Goal: Task Accomplishment & Management: Use online tool/utility

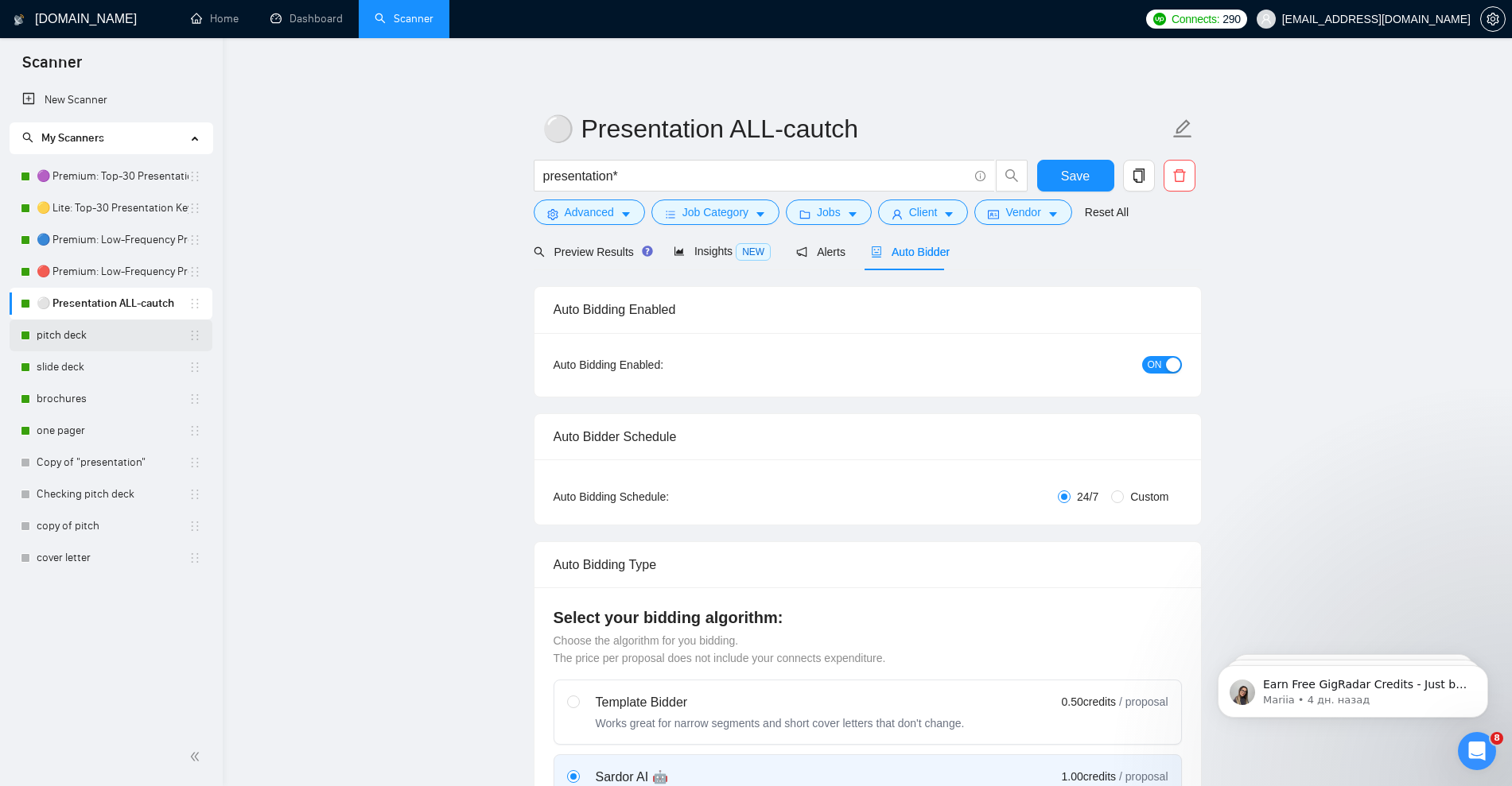
click at [66, 334] on link "pitch deck" at bounding box center [112, 336] width 152 height 32
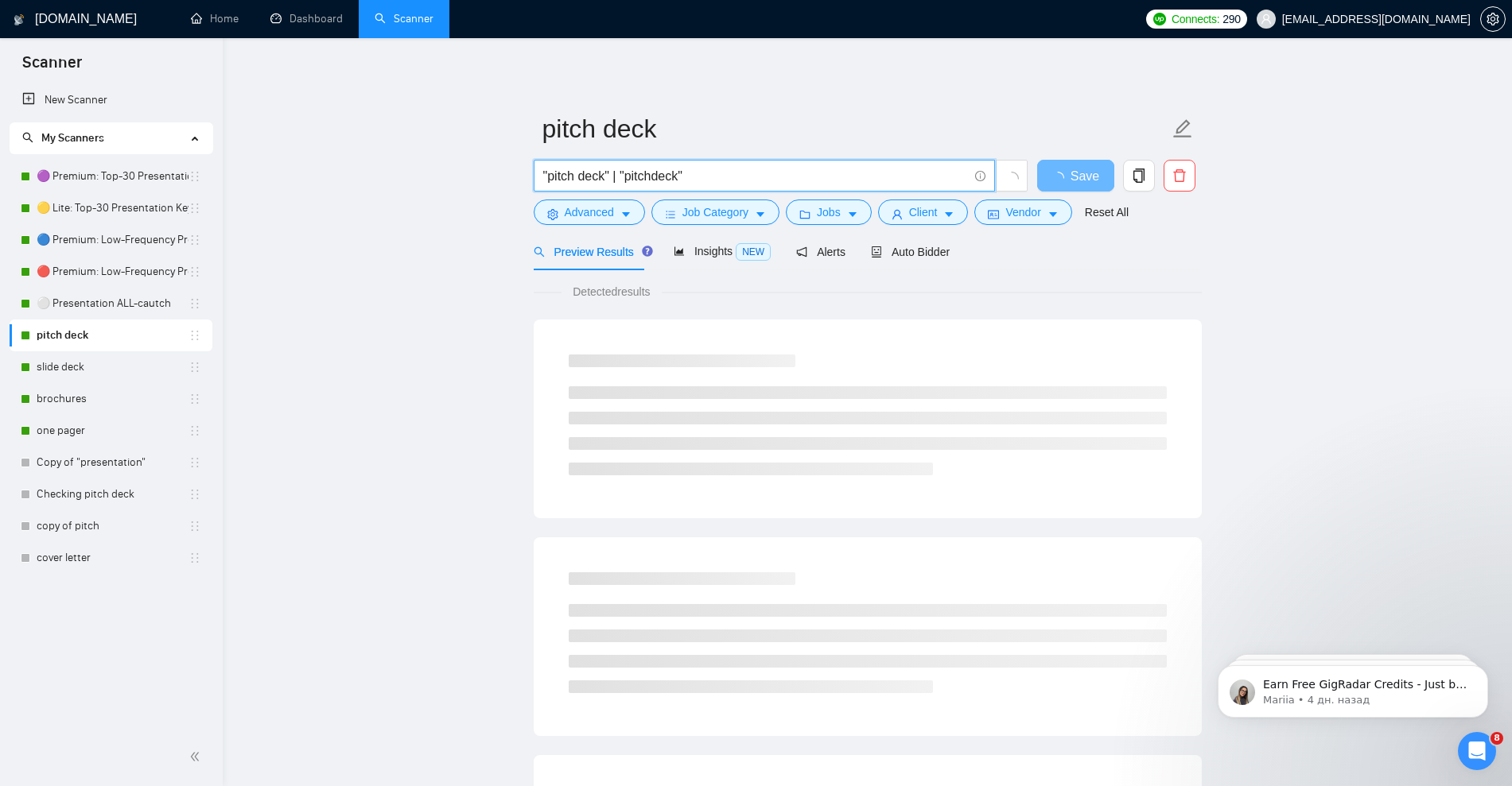
drag, startPoint x: 725, startPoint y: 167, endPoint x: 524, endPoint y: 159, distance: 201.2
click at [524, 159] on main "pitch deck "pitch deck" | "pitchdeck" Save Advanced Job Category Jobs Client Ve…" at bounding box center [867, 726] width 1238 height 1325
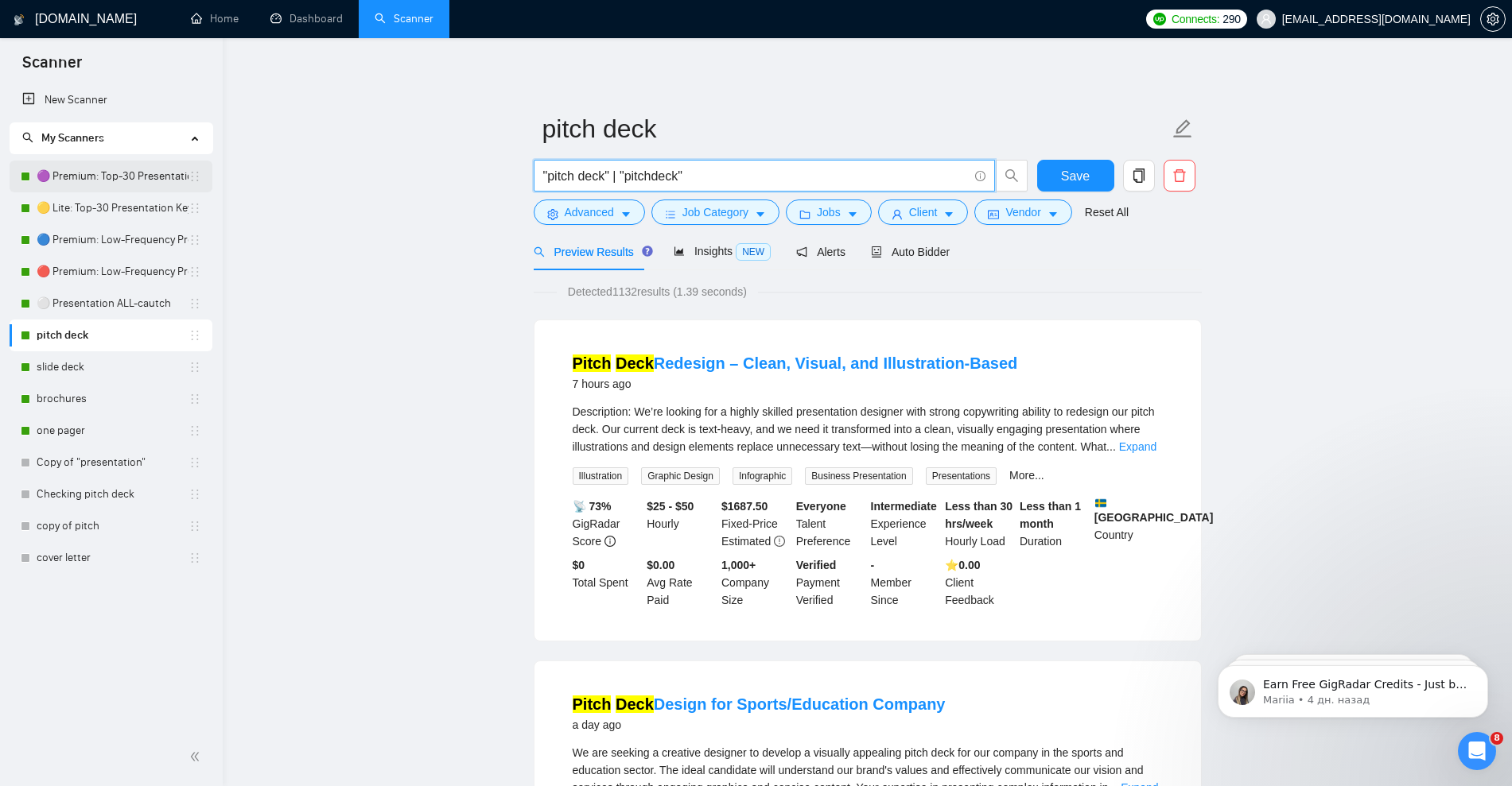
click at [142, 175] on link "🟣 Premium: Top-30 Presentation Keywords" at bounding box center [112, 177] width 152 height 32
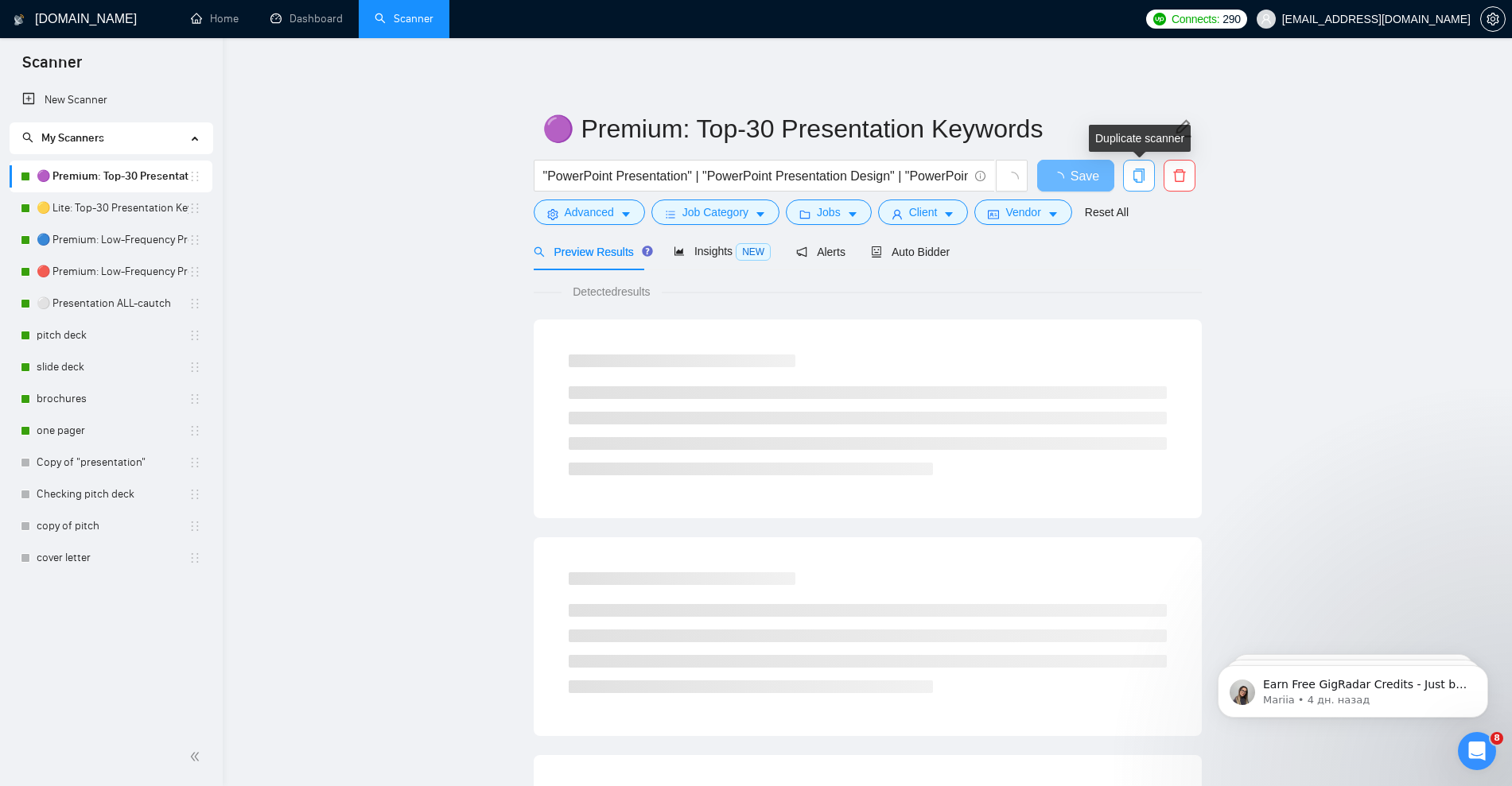
click at [1137, 178] on icon "copy" at bounding box center [1138, 175] width 14 height 14
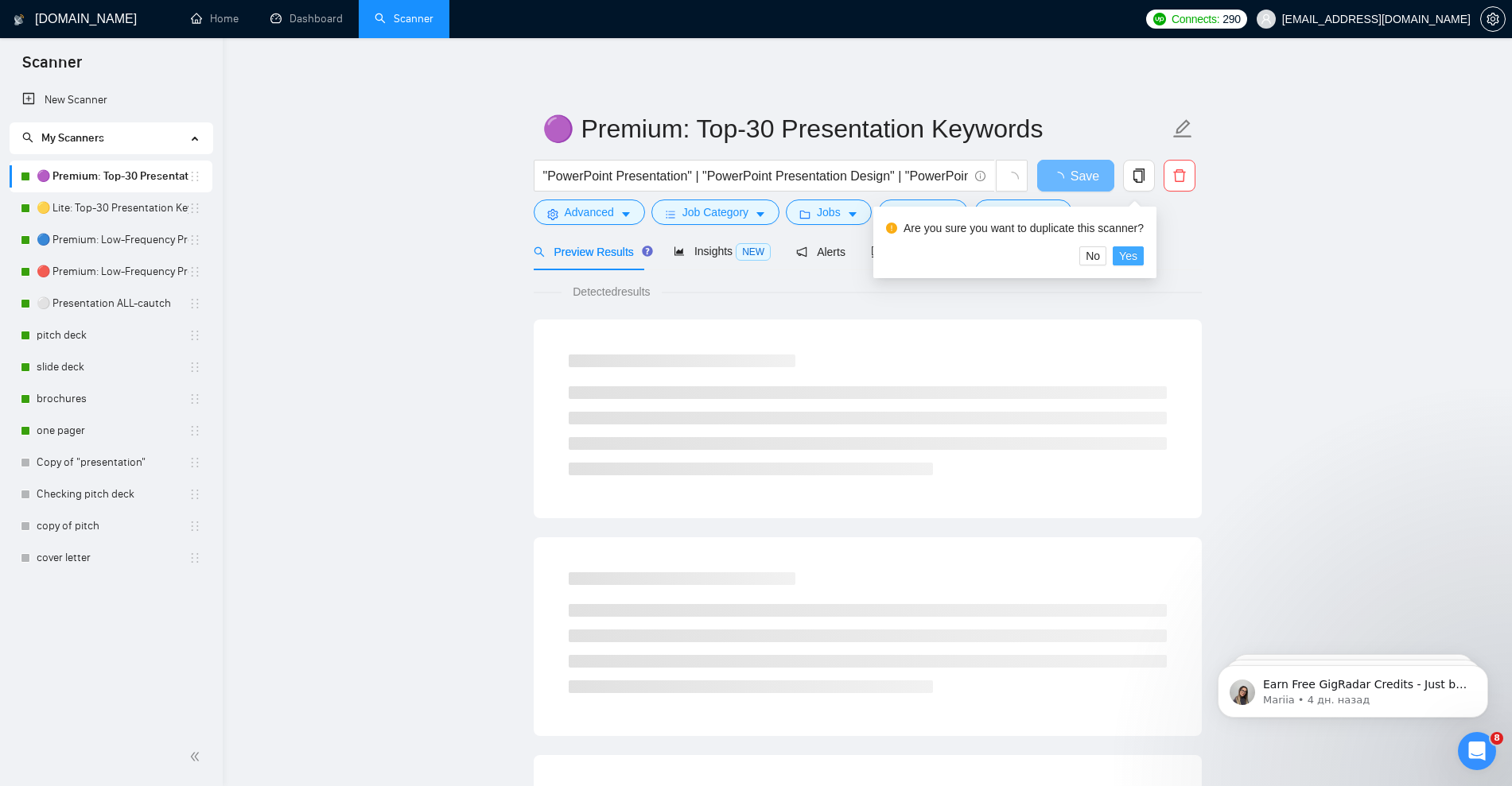
click at [1126, 256] on span "Yes" at bounding box center [1128, 256] width 19 height 18
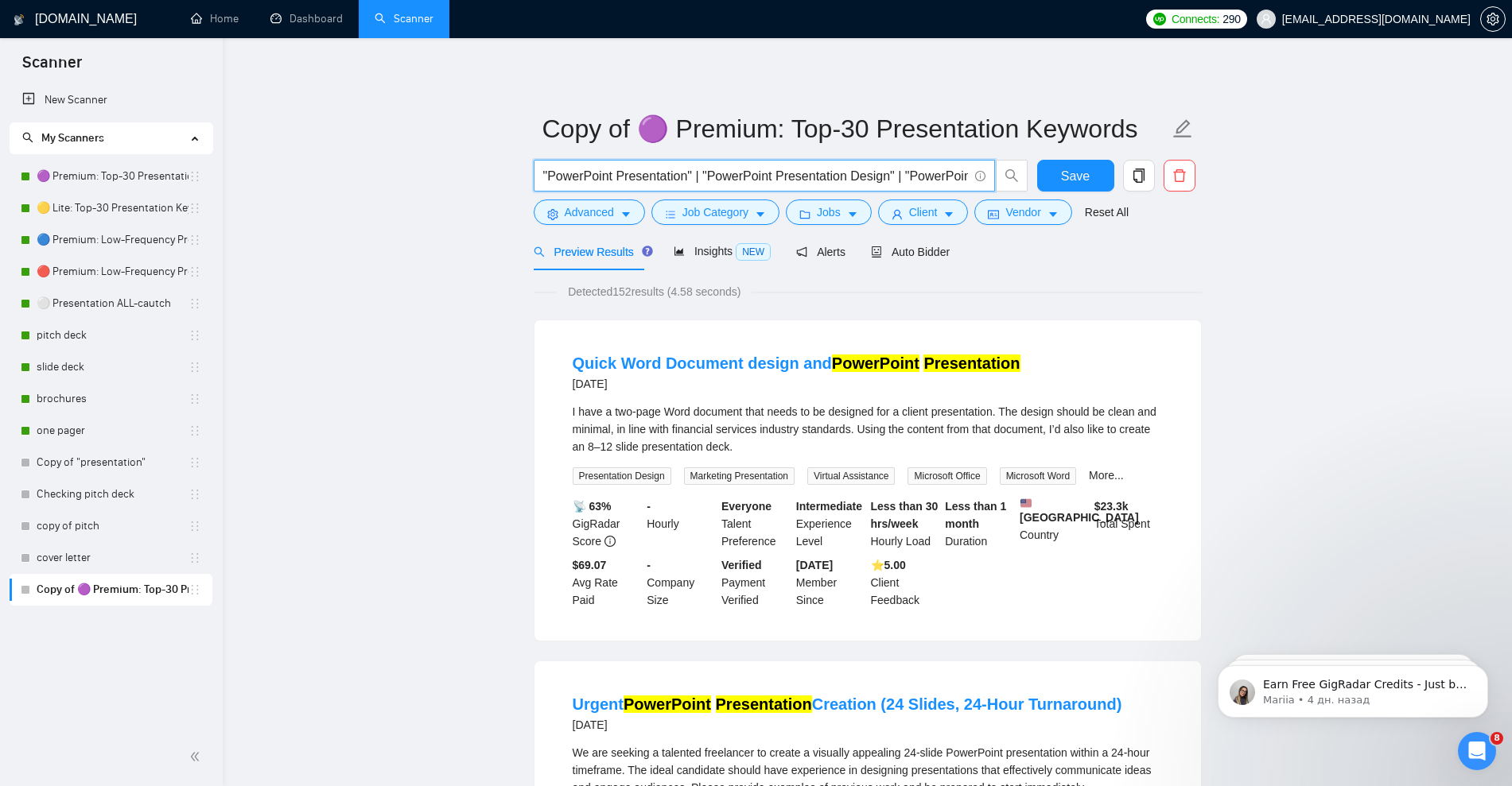
click at [955, 179] on input ""PowerPoint Presentation" | "PowerPoint Presentation Design" | "PowerPoint Pres…" at bounding box center [755, 176] width 424 height 20
paste input "pitch deck" | "pitchdeck" | "investor pitch deck" | "startup pitch deck" | "fun…"
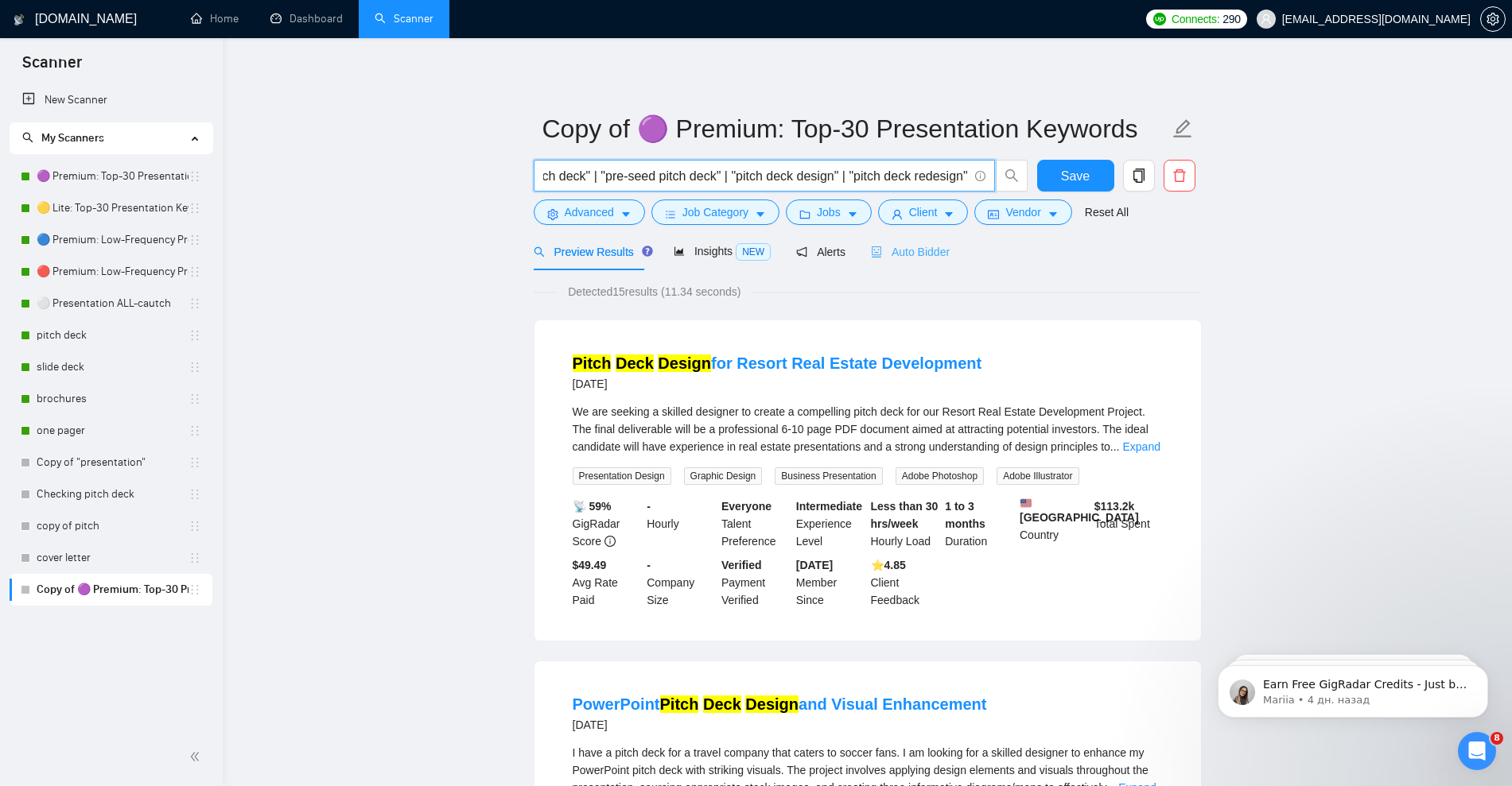
type input ""pitch deck" | "pitchdeck" | "investor pitch deck" | "startup pitch deck" | "fu…"
click at [927, 247] on span "Auto Bidder" at bounding box center [910, 252] width 79 height 13
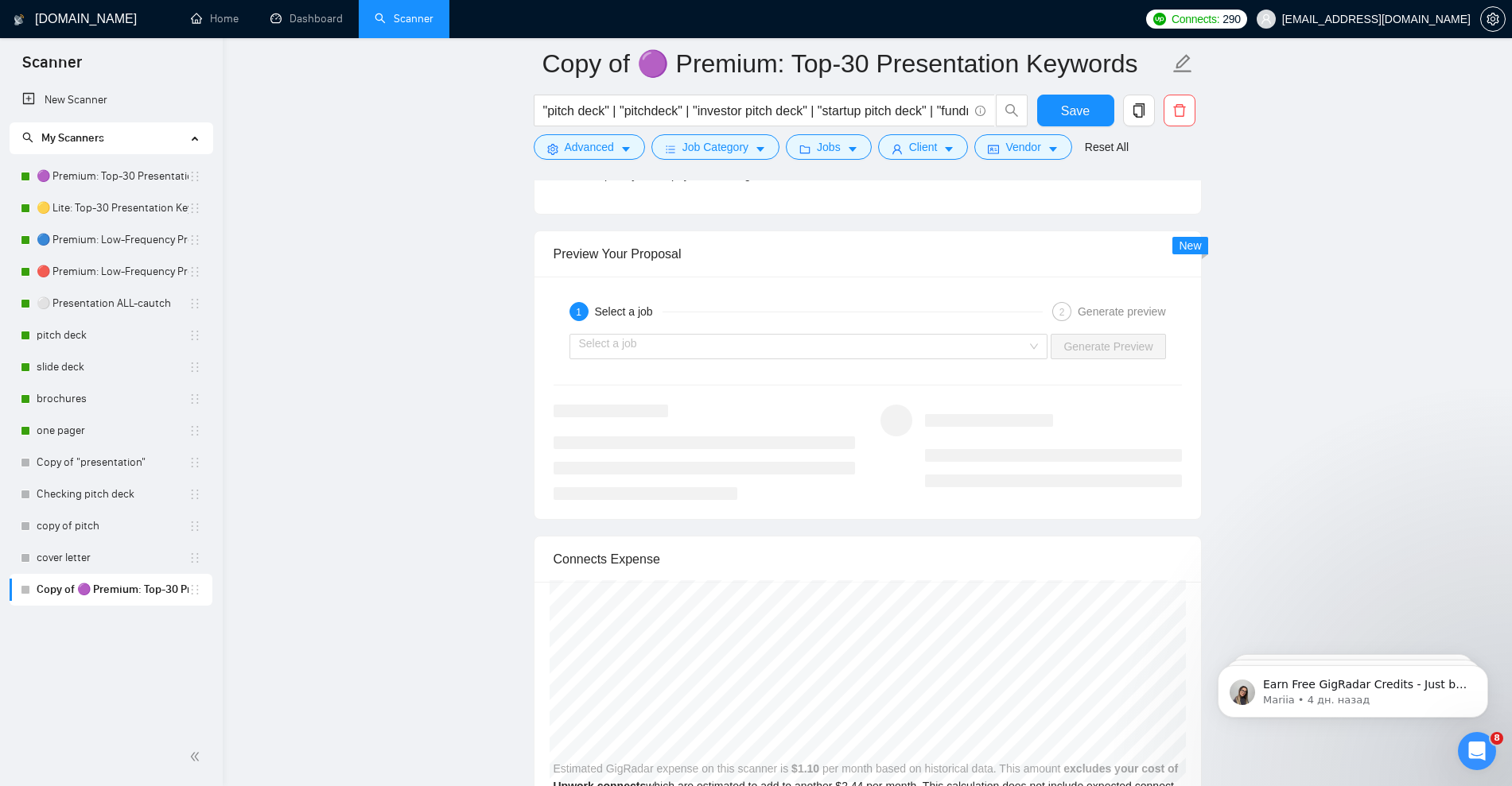
scroll to position [2981, 0]
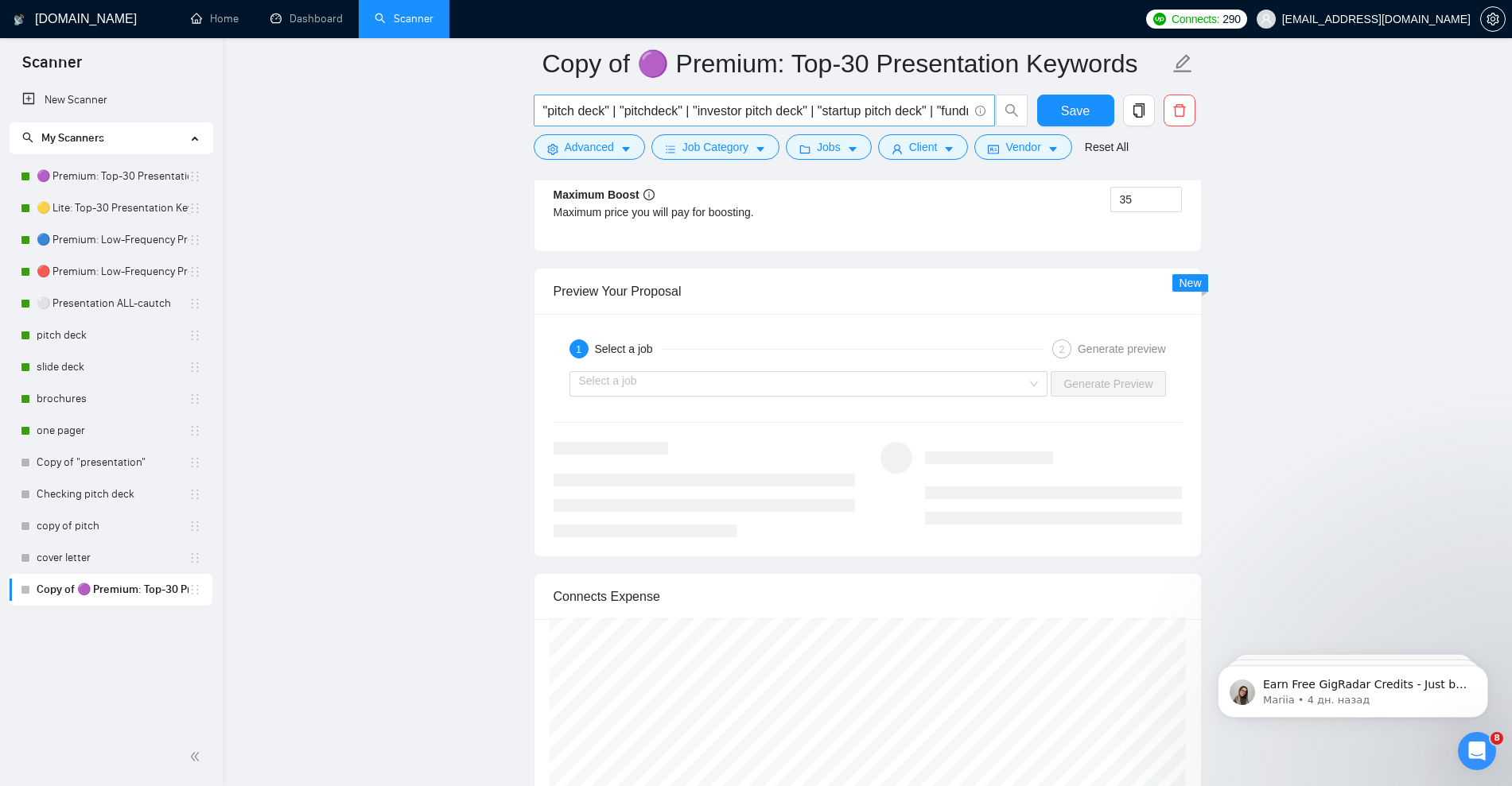
drag, startPoint x: 86, startPoint y: 338, endPoint x: 849, endPoint y: 103, distance: 798.4
click at [86, 338] on link "pitch deck" at bounding box center [112, 336] width 152 height 32
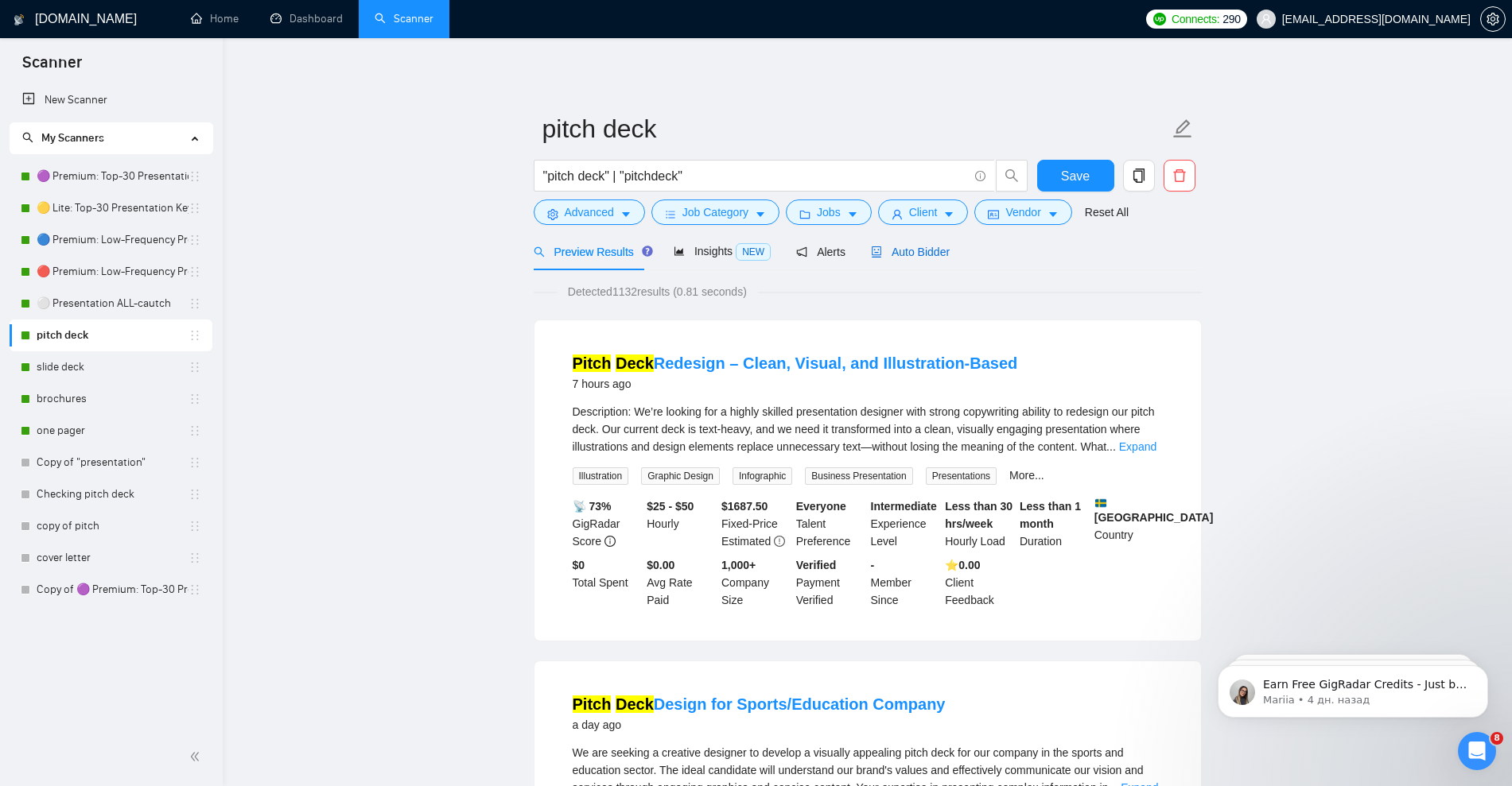
click at [929, 254] on span "Auto Bidder" at bounding box center [910, 252] width 79 height 13
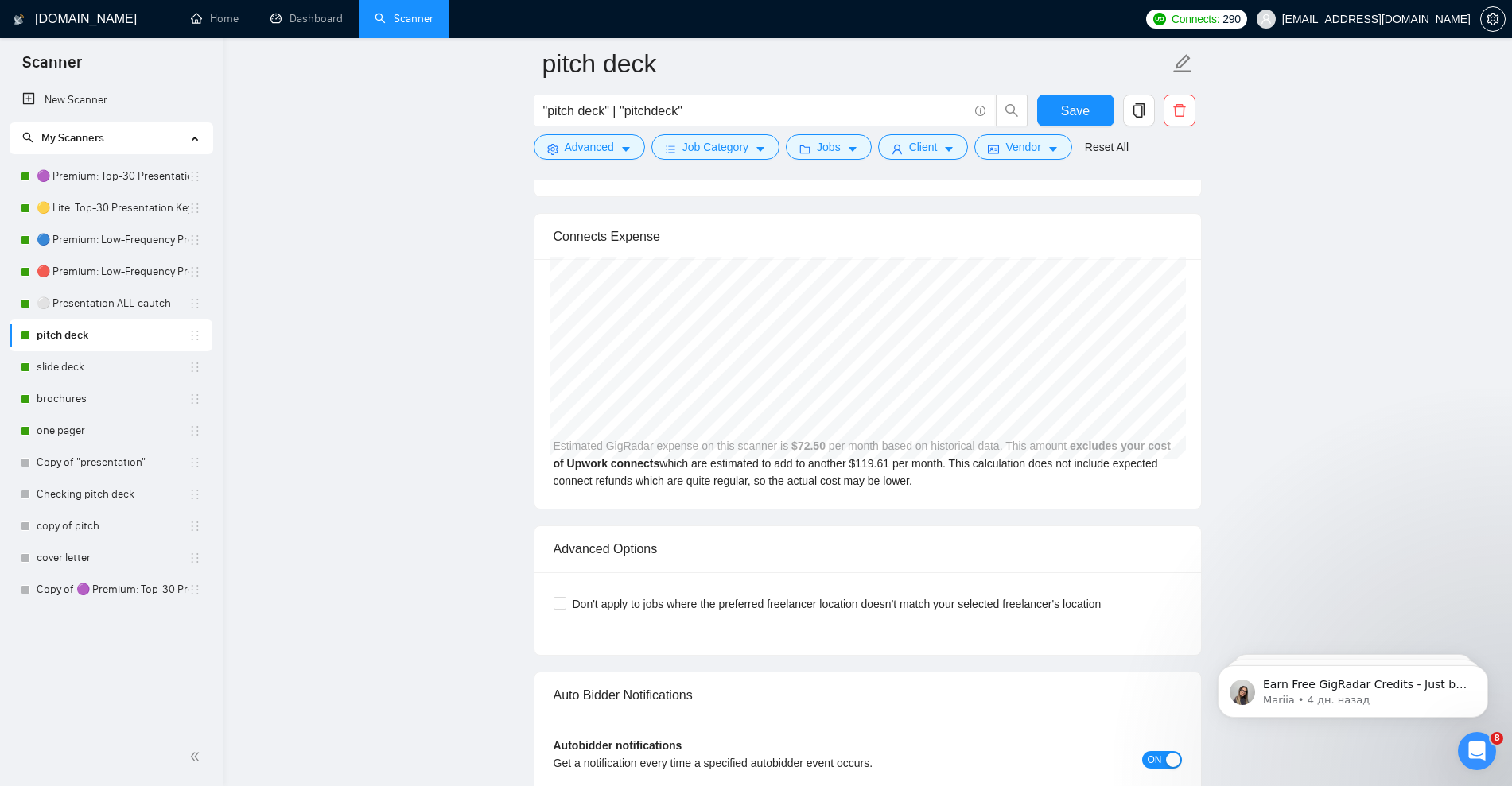
scroll to position [3279, 0]
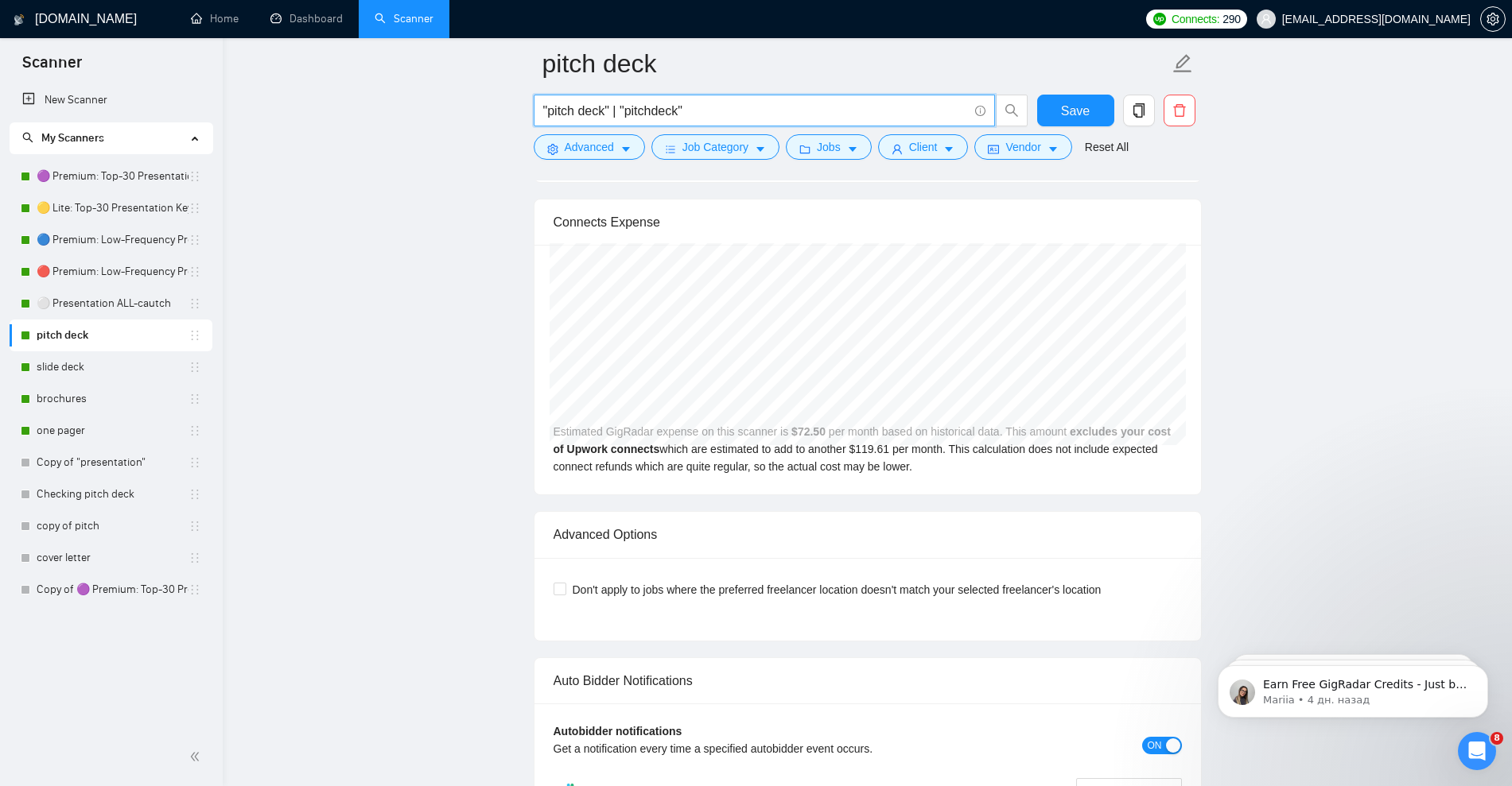
drag, startPoint x: 710, startPoint y: 109, endPoint x: 520, endPoint y: 109, distance: 190.0
click at [704, 103] on input ""pitch deck" | "pitchdeck"" at bounding box center [755, 111] width 424 height 20
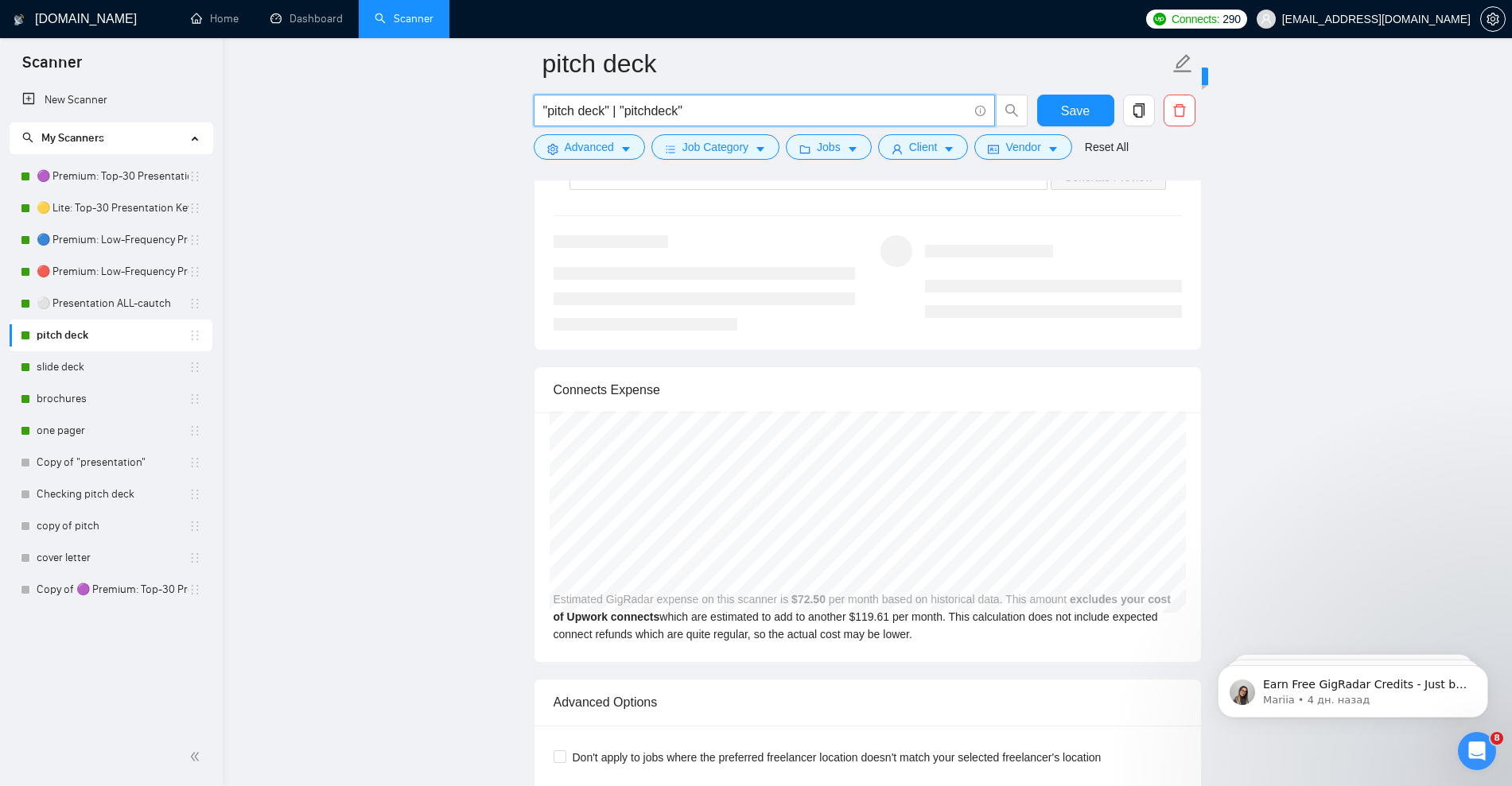
scroll to position [3080, 0]
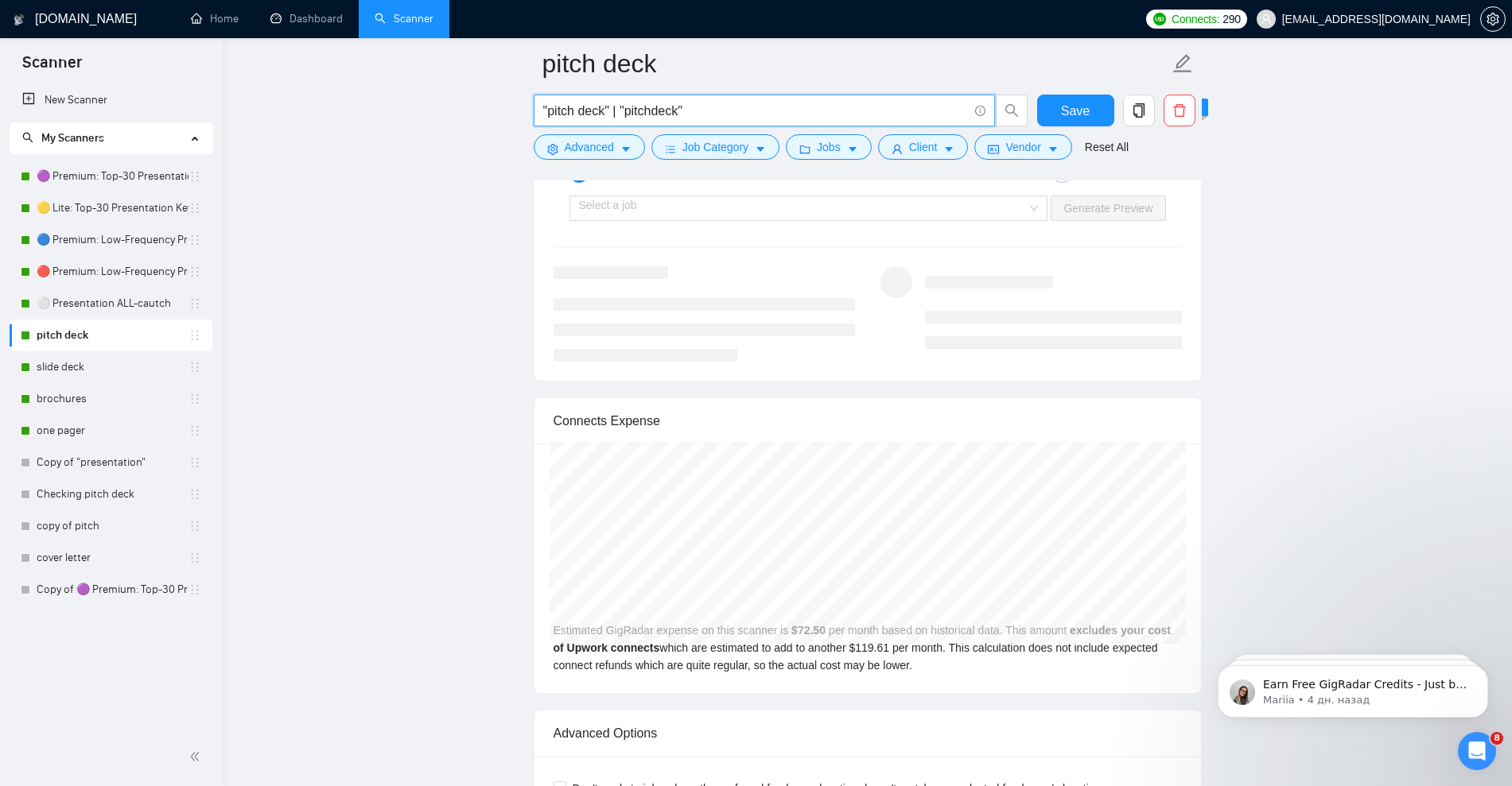
drag, startPoint x: 703, startPoint y: 108, endPoint x: 531, endPoint y: 113, distance: 172.1
click at [531, 113] on div ""pitch deck" | "pitchdeck"" at bounding box center [780, 114] width 501 height 40
click at [106, 576] on link "Copy of 🟣 Premium: Top-30 Presentation Keywords" at bounding box center [112, 590] width 152 height 32
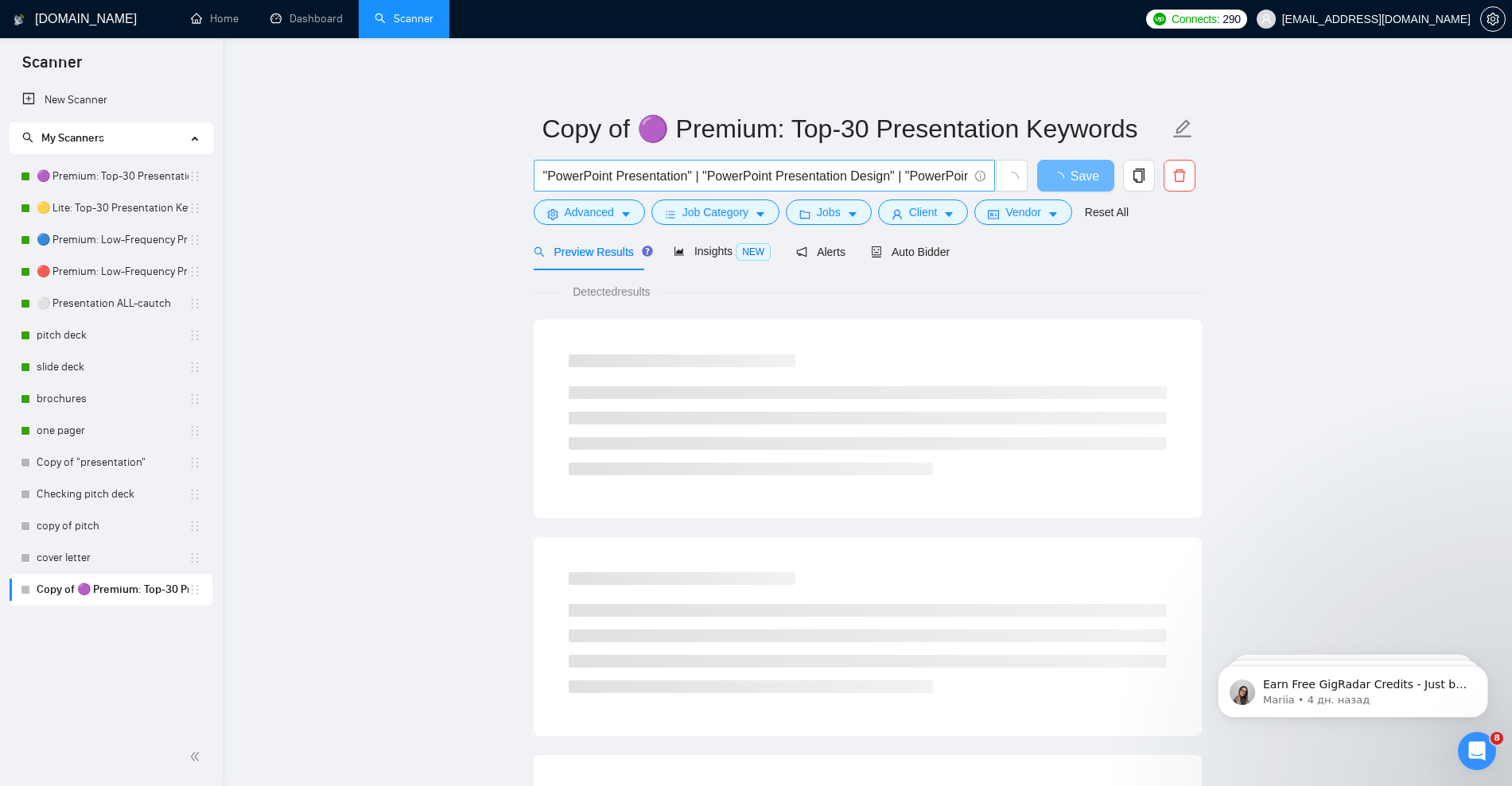
click at [762, 179] on input ""PowerPoint Presentation" | "PowerPoint Presentation Design" | "PowerPoint Pres…" at bounding box center [755, 176] width 424 height 20
paste input "pitch deck" | "pitchdeck"
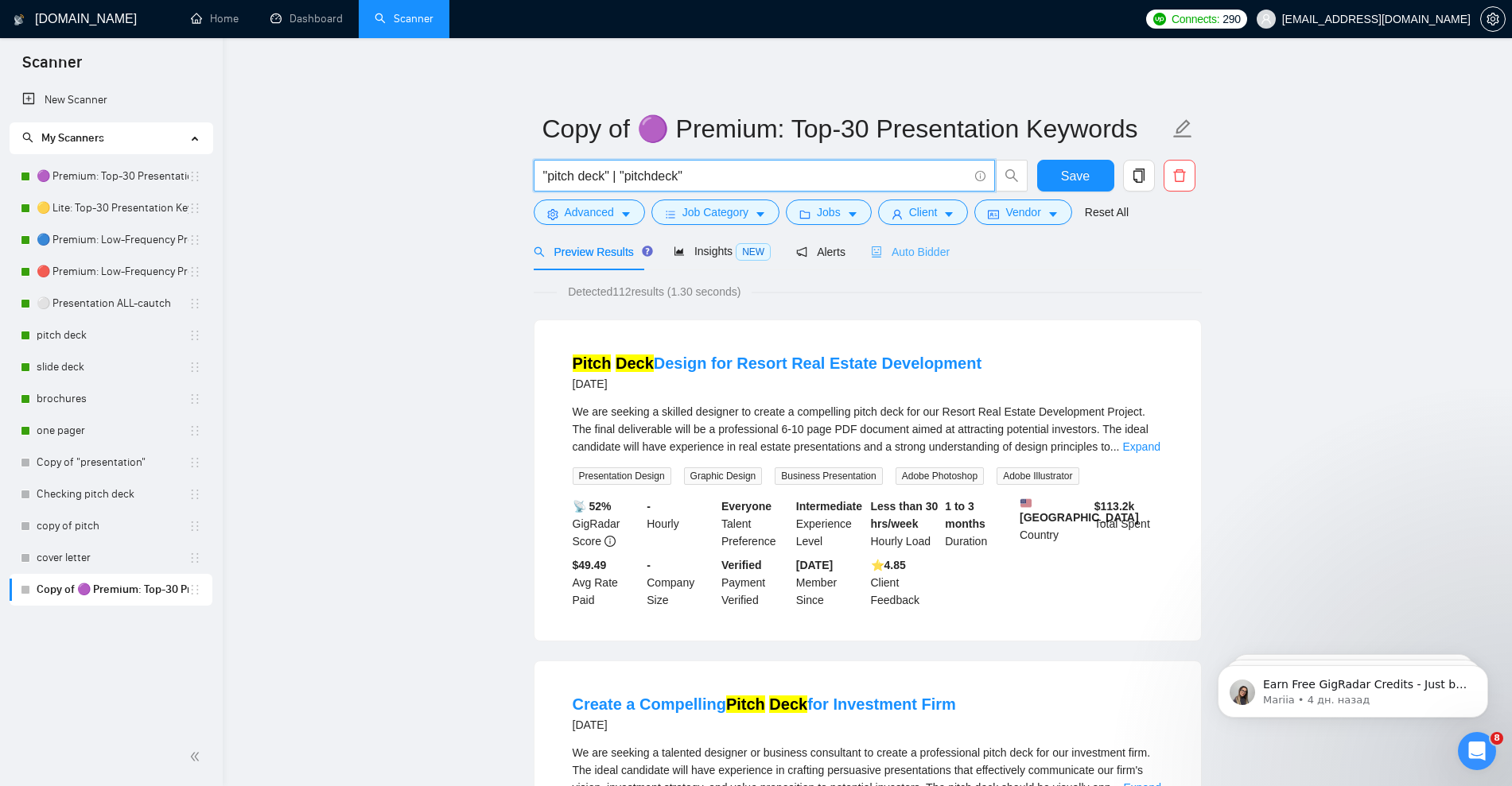
type input ""pitch deck" | "pitchdeck""
click at [907, 253] on span "Auto Bidder" at bounding box center [910, 252] width 79 height 13
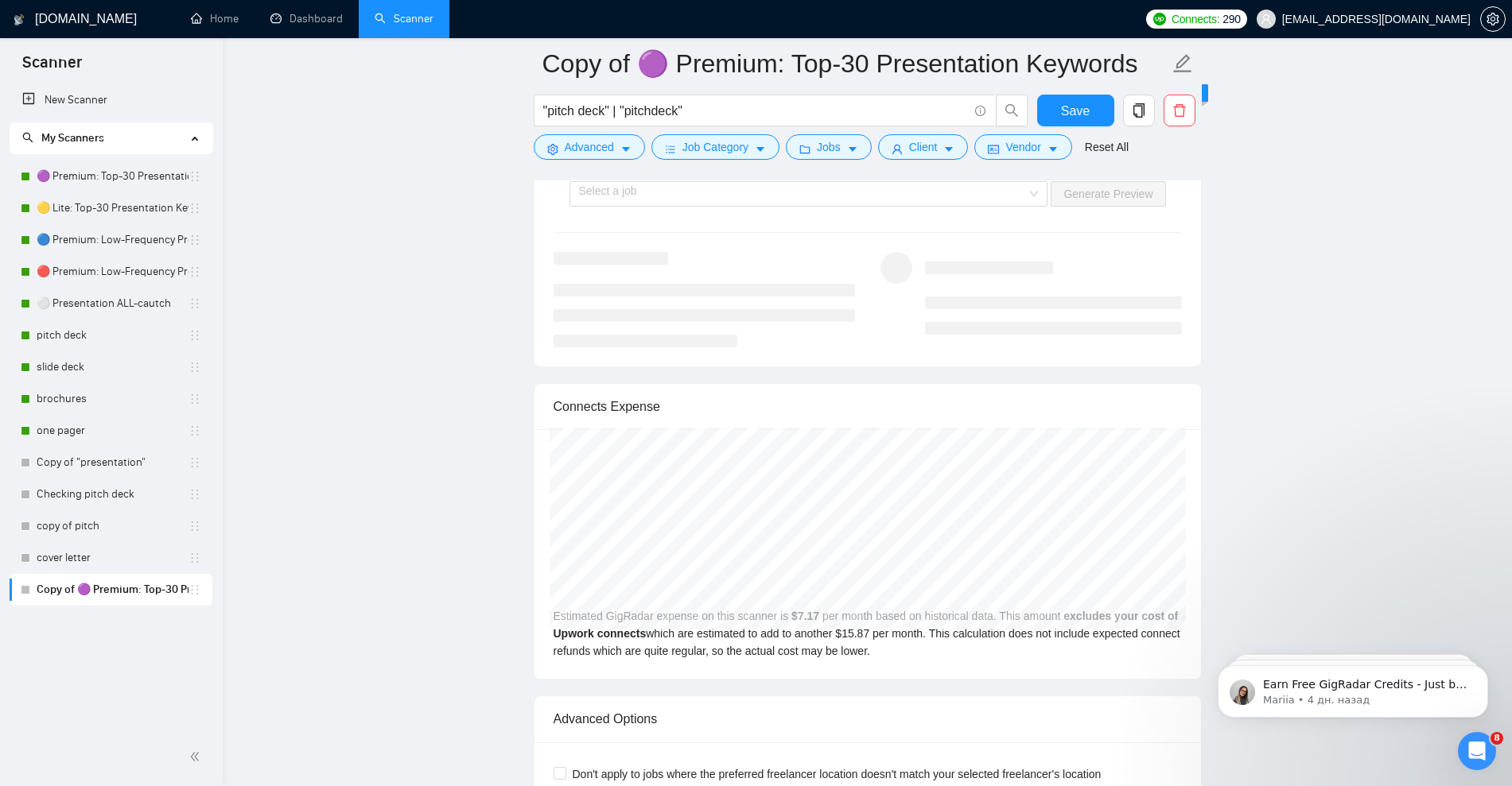
scroll to position [3179, 0]
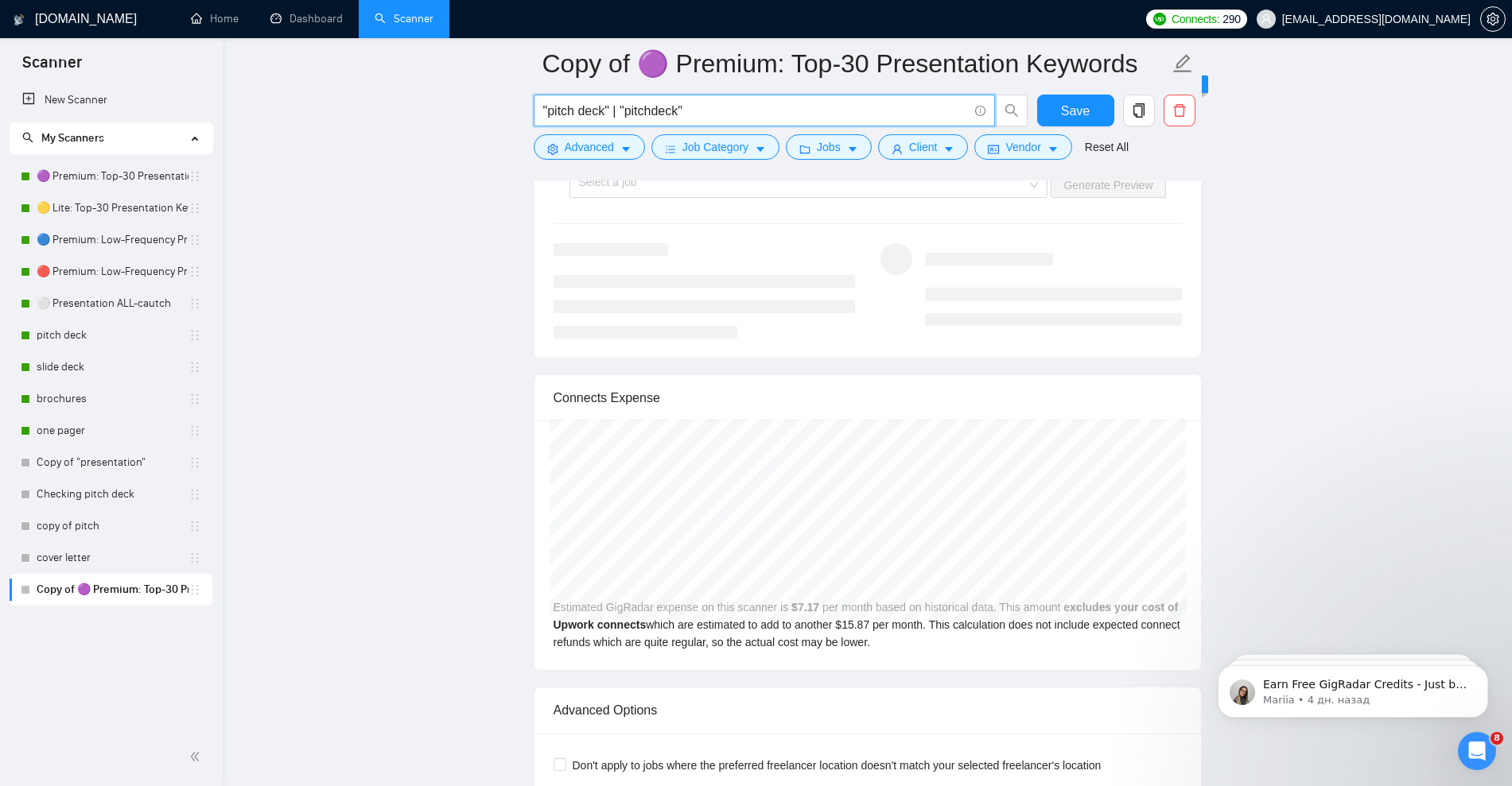
drag, startPoint x: 753, startPoint y: 109, endPoint x: 518, endPoint y: 106, distance: 235.0
click at [75, 327] on link "pitch deck" at bounding box center [112, 336] width 152 height 32
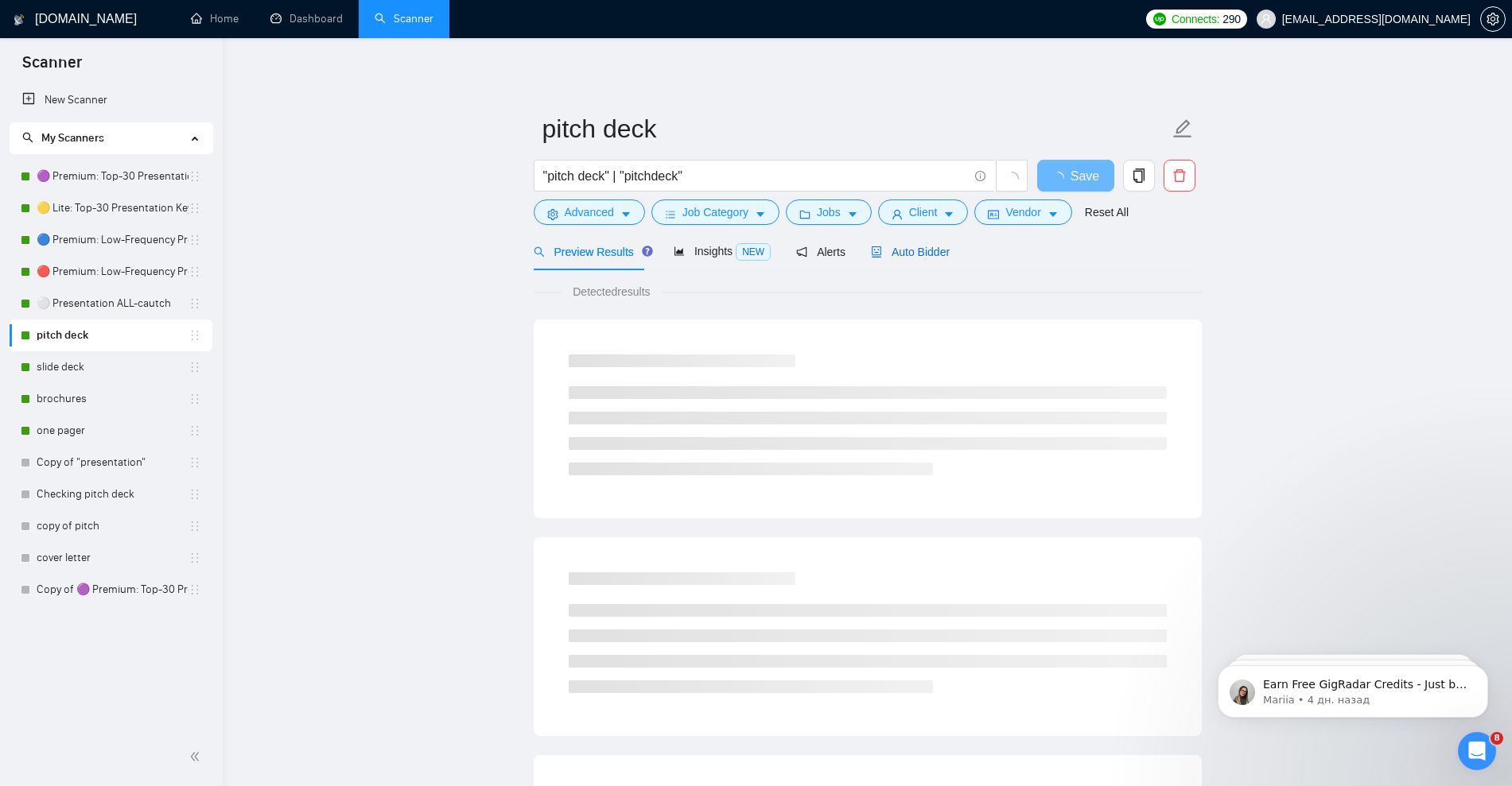
click at [927, 256] on span "Auto Bidder" at bounding box center [910, 252] width 79 height 13
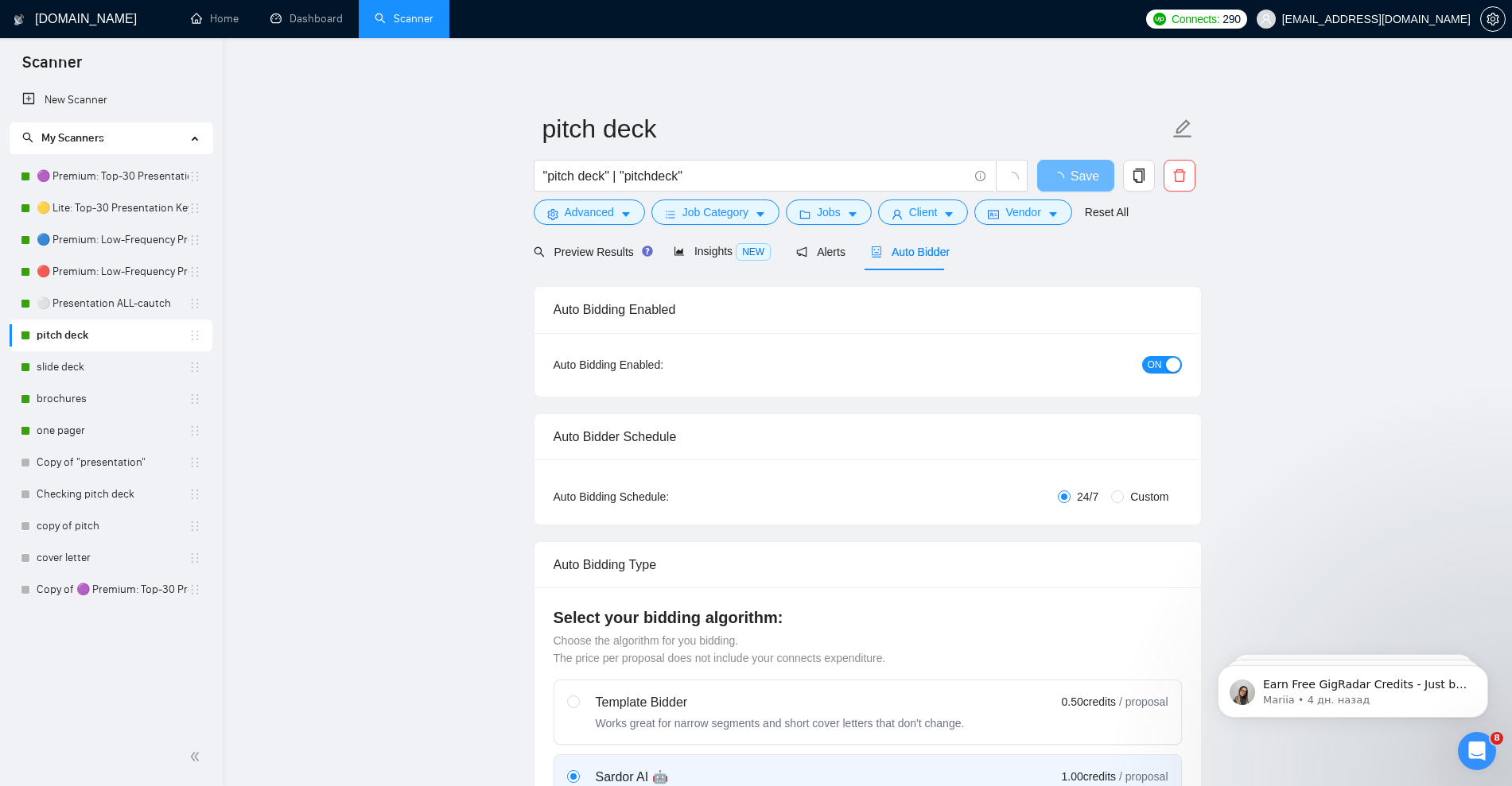
checkbox input "true"
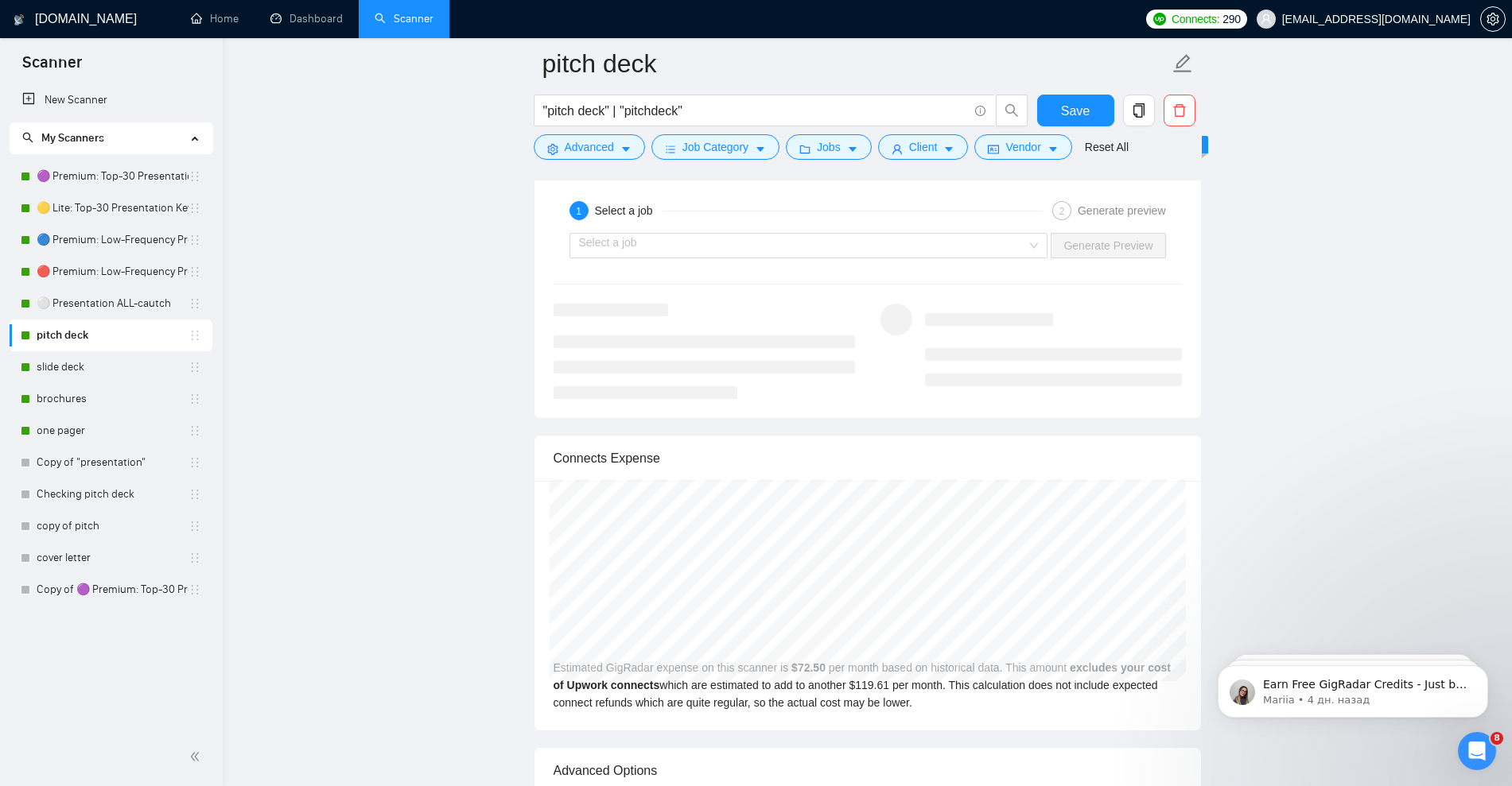
scroll to position [3080, 0]
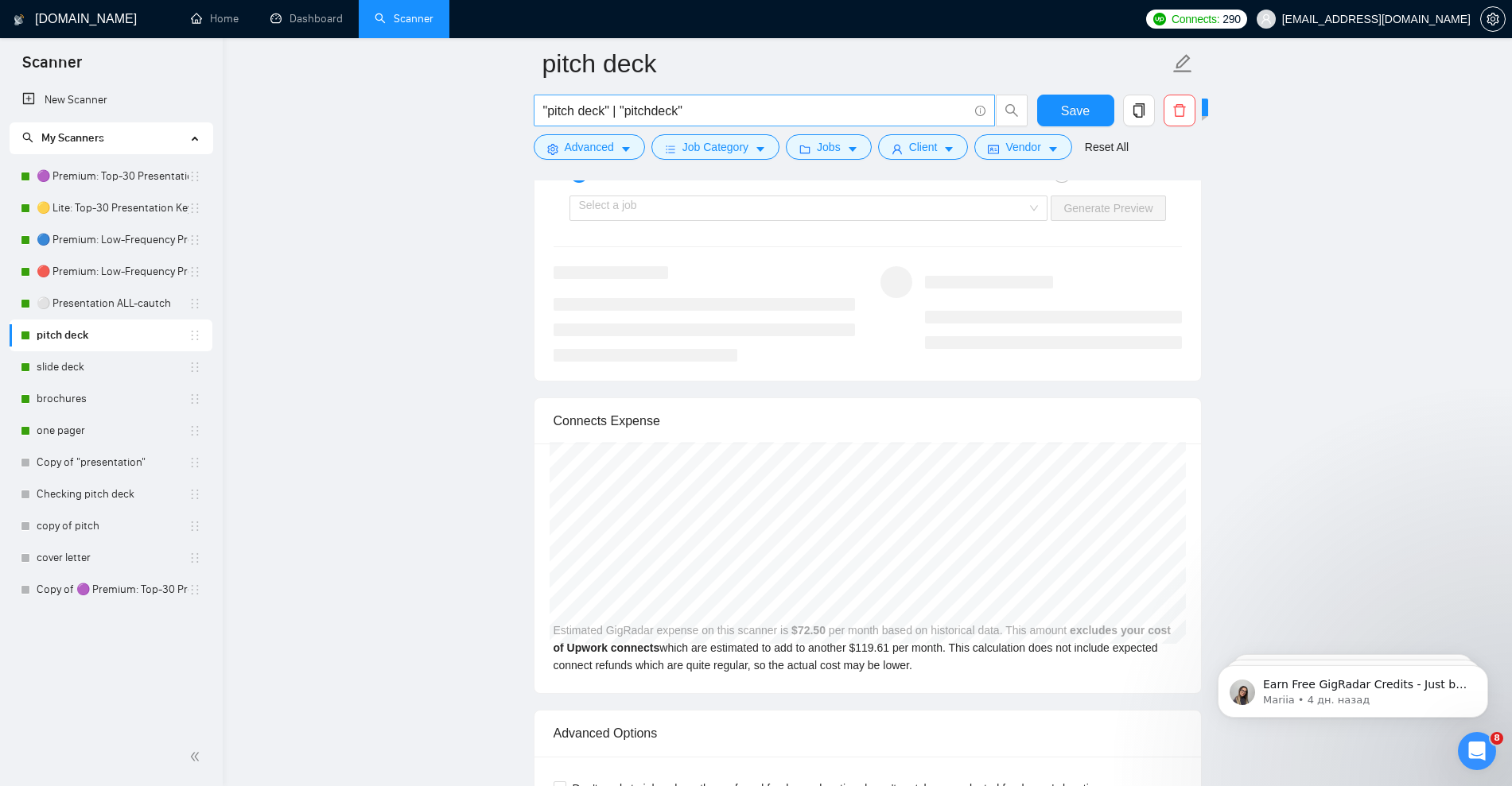
click at [731, 113] on input ""pitch deck" | "pitchdeck"" at bounding box center [755, 111] width 424 height 20
paste input "| "pitch decks" | "pitchdecks""
type input ""pitch deck" | "pitchdeck" | "pitch decks" | "pitchdecks""
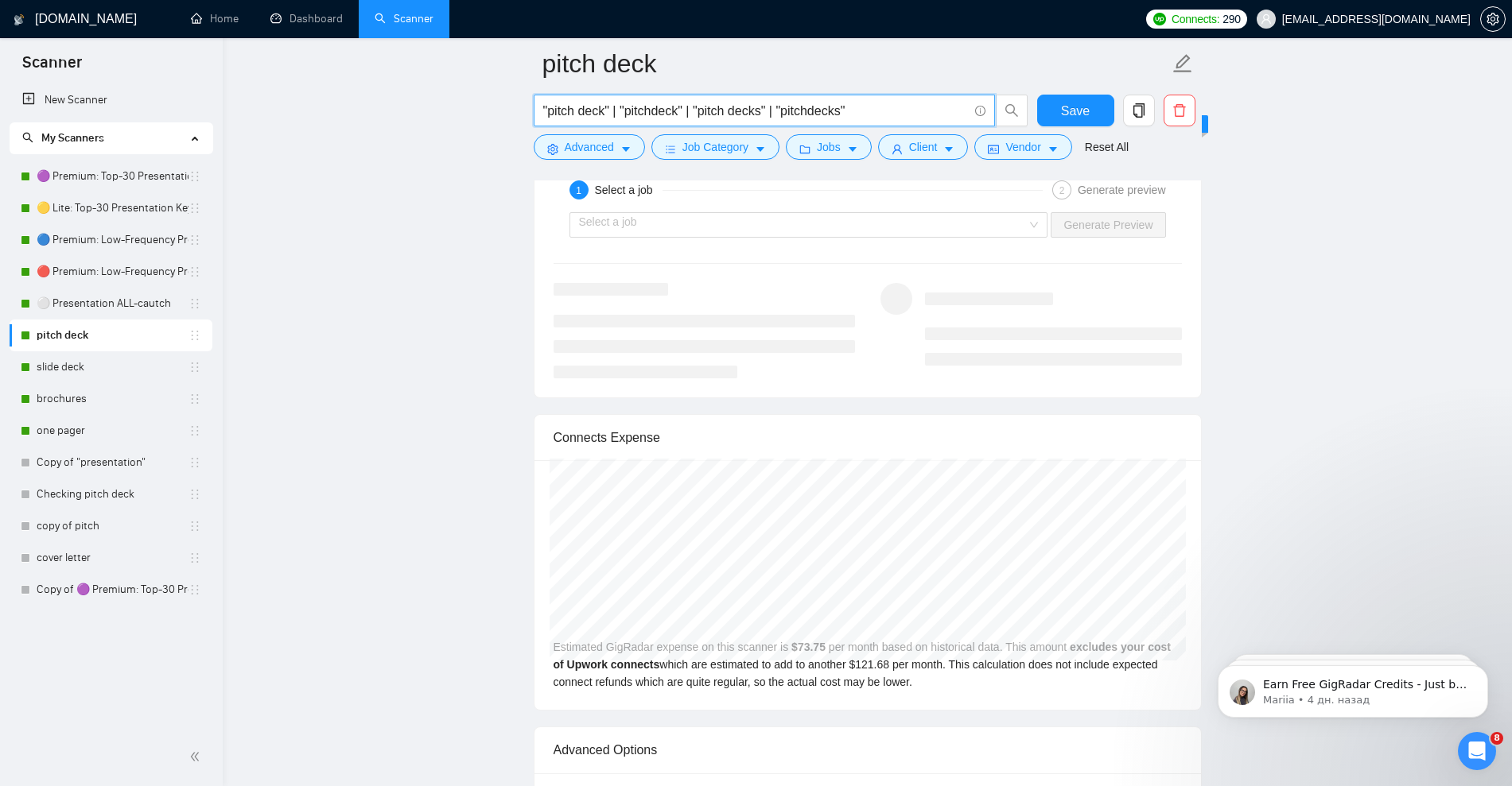
scroll to position [2991, 0]
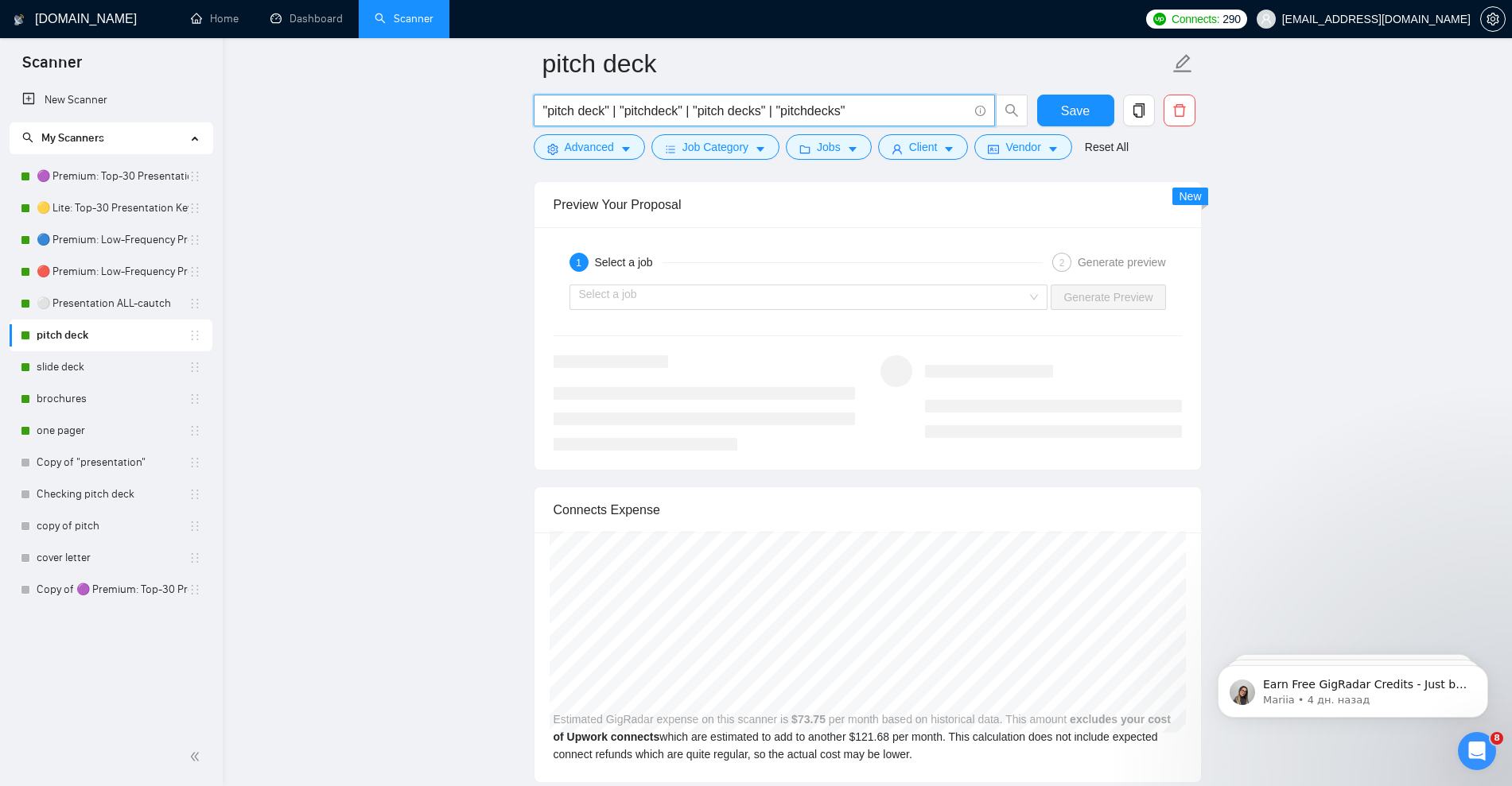
click at [864, 109] on input ""pitch deck" | "pitchdeck" | "pitch decks" | "pitchdecks"" at bounding box center [755, 111] width 424 height 20
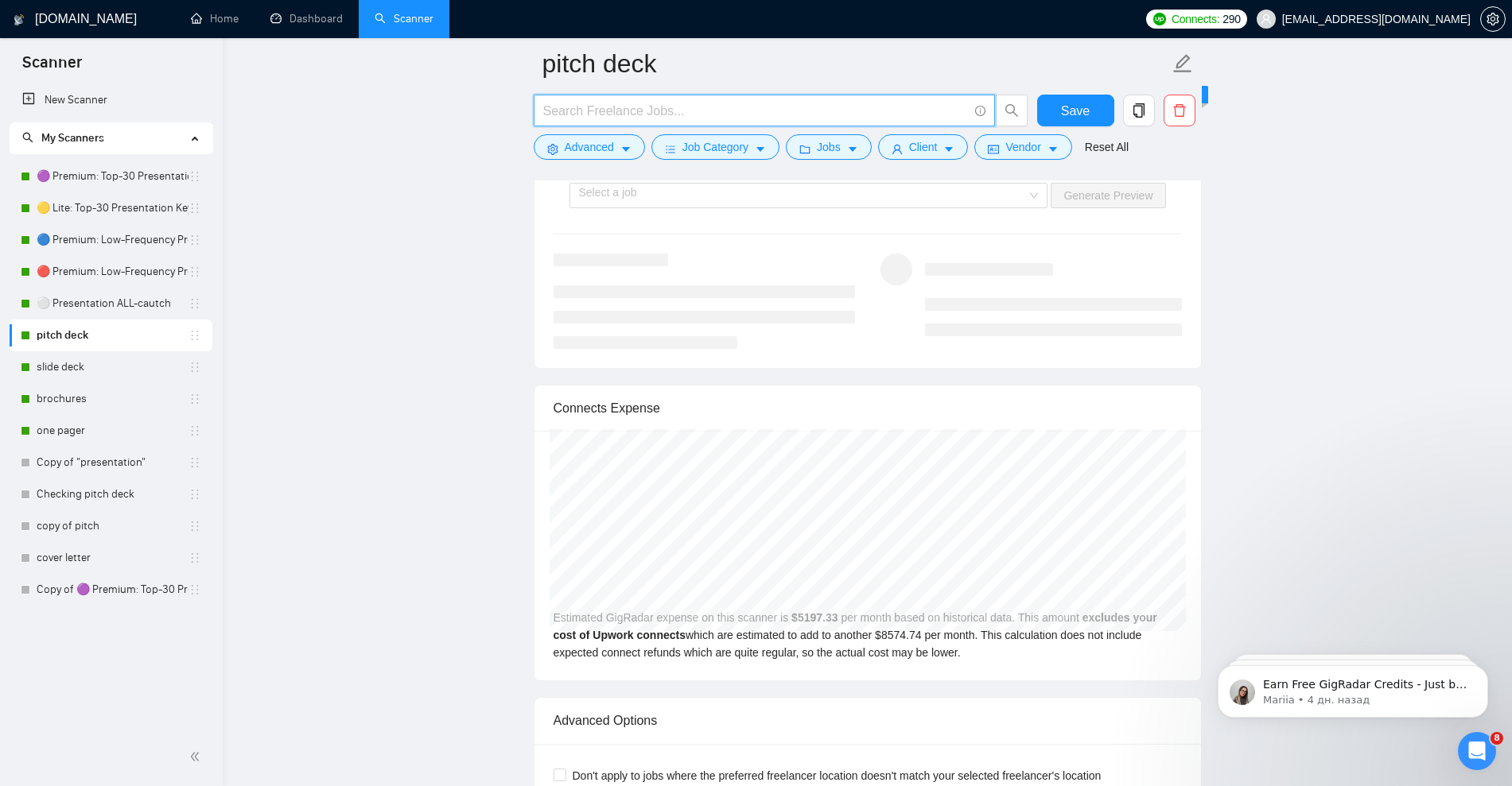
scroll to position [3189, 0]
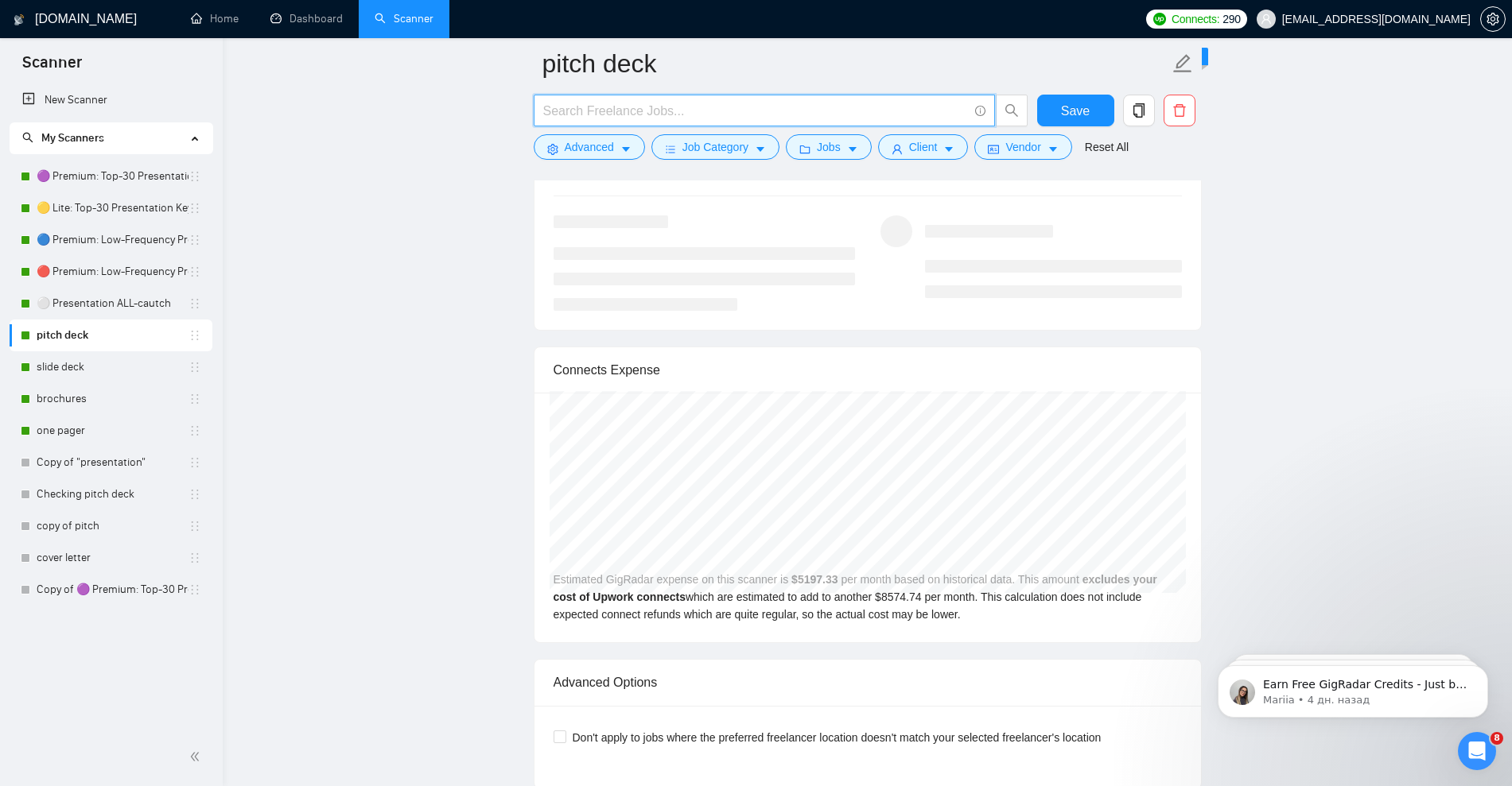
click at [678, 108] on input "text" at bounding box center [755, 111] width 424 height 20
click at [678, 104] on input "text" at bounding box center [755, 111] width 424 height 20
type input ""pitch deck" | "pitchdeck" | "pitch decks" | "pitchdecks""
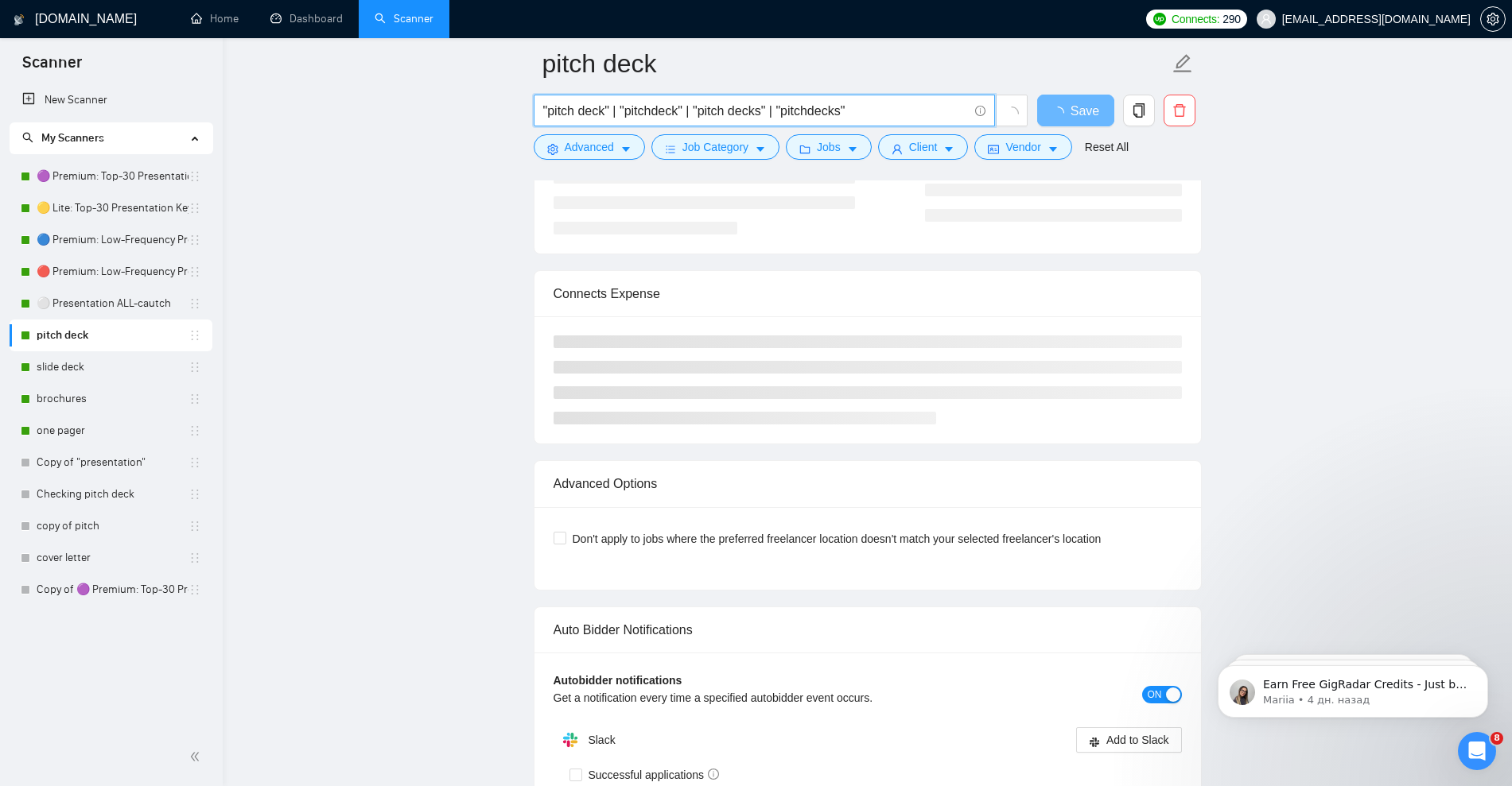
click at [694, 113] on input ""pitch deck" | "pitchdeck" | "pitch decks" | "pitchdecks"" at bounding box center [755, 111] width 424 height 20
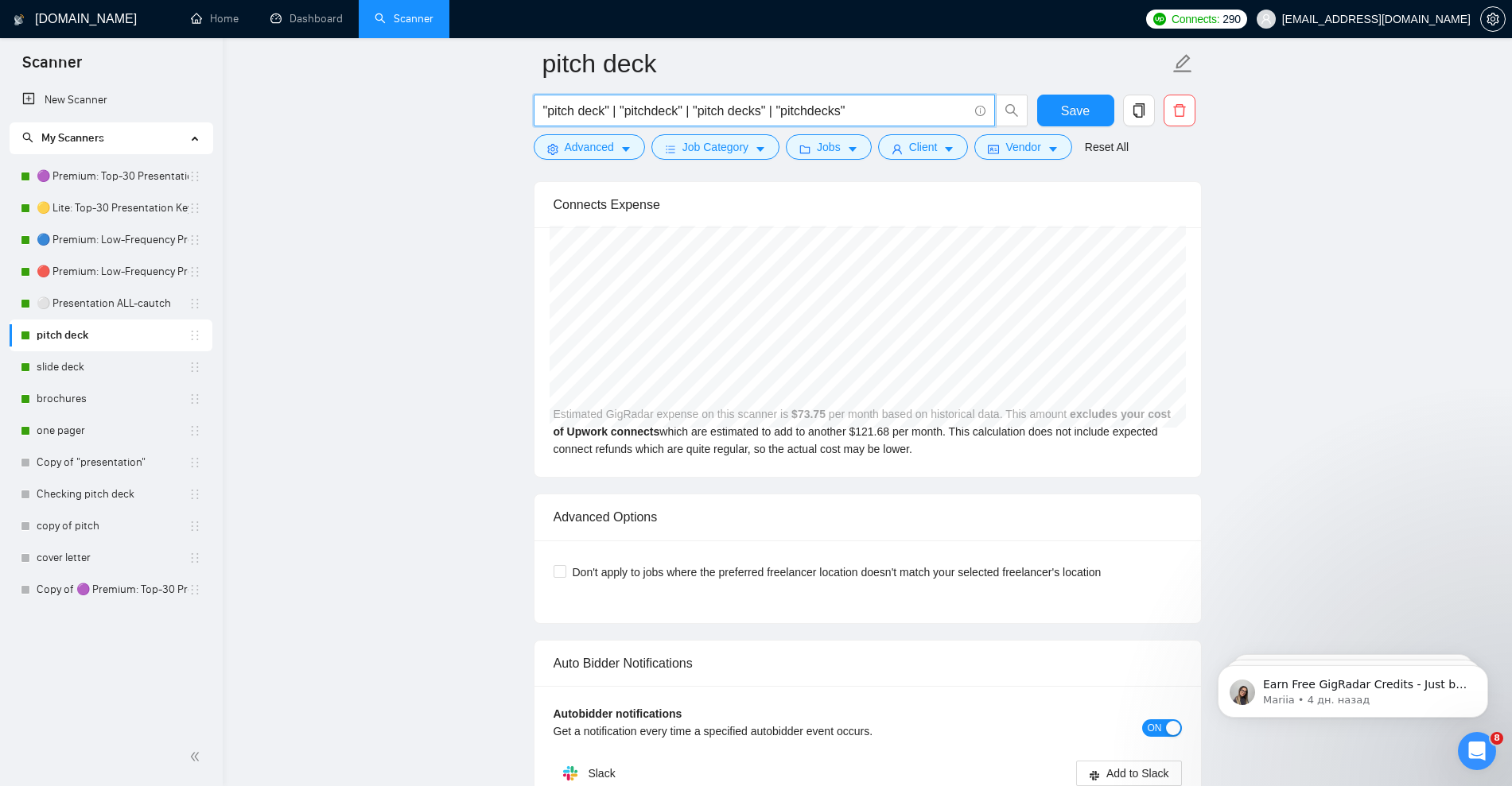
scroll to position [3289, 0]
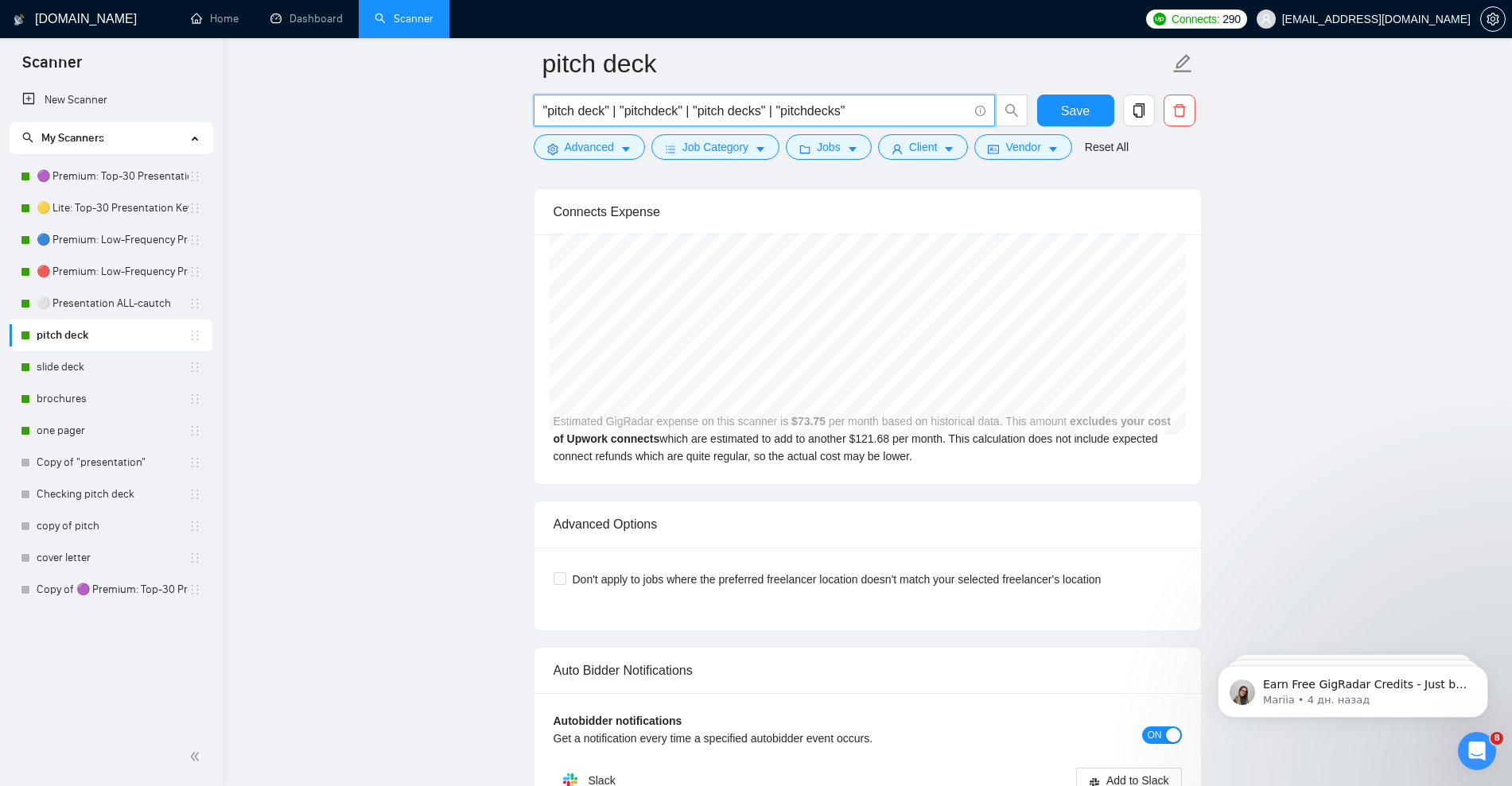
drag, startPoint x: 687, startPoint y: 108, endPoint x: 873, endPoint y: 108, distance: 186.0
click at [873, 108] on input ""pitch deck" | "pitchdeck" | "pitch decks" | "pitchdecks"" at bounding box center [755, 111] width 424 height 20
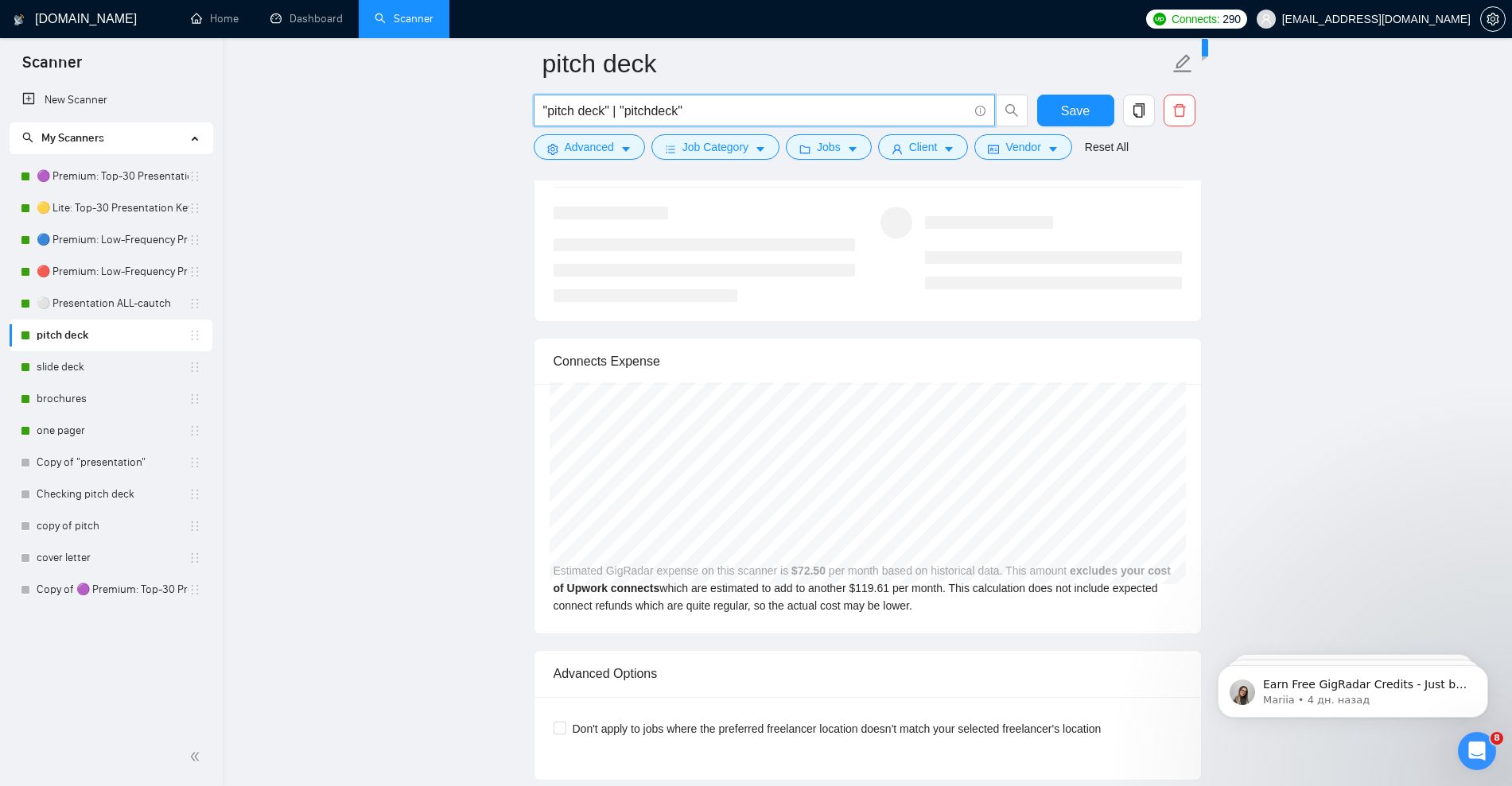
scroll to position [3090, 0]
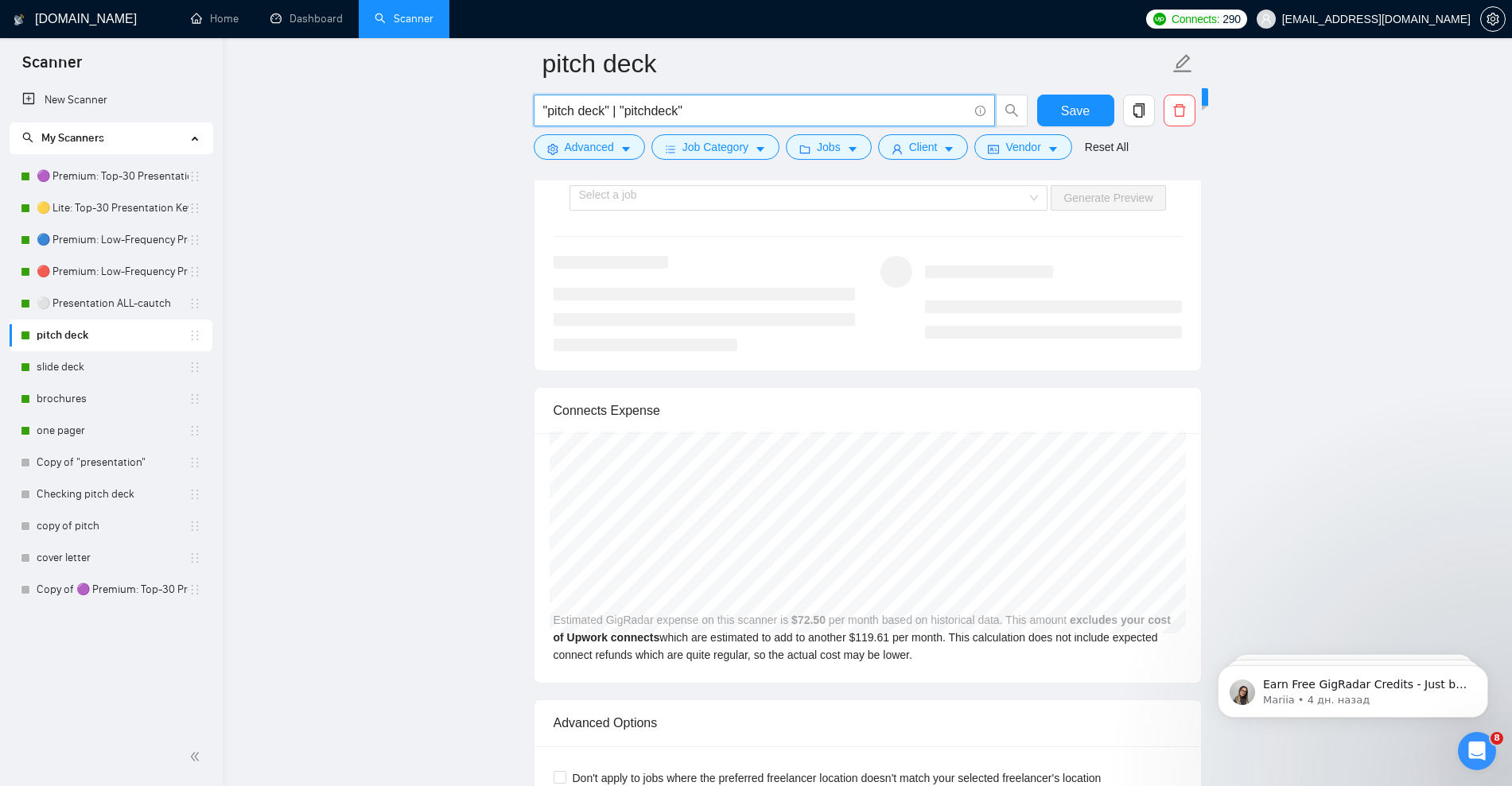
type input ""pitch deck" | "pitchdeck""
